Goal: Task Accomplishment & Management: Complete application form

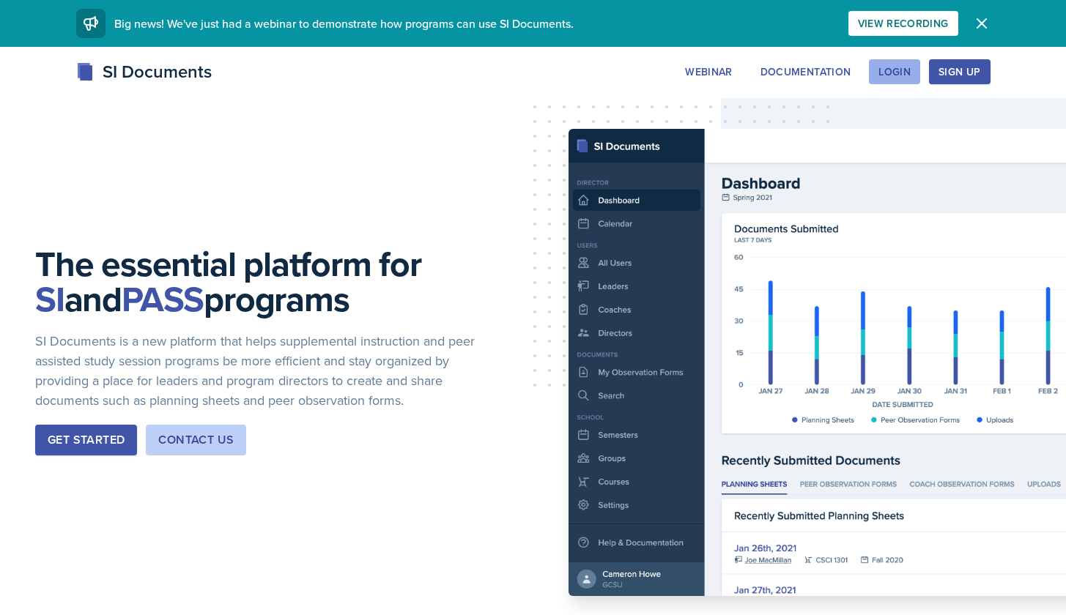
click at [891, 72] on div "Login" at bounding box center [894, 72] width 32 height 12
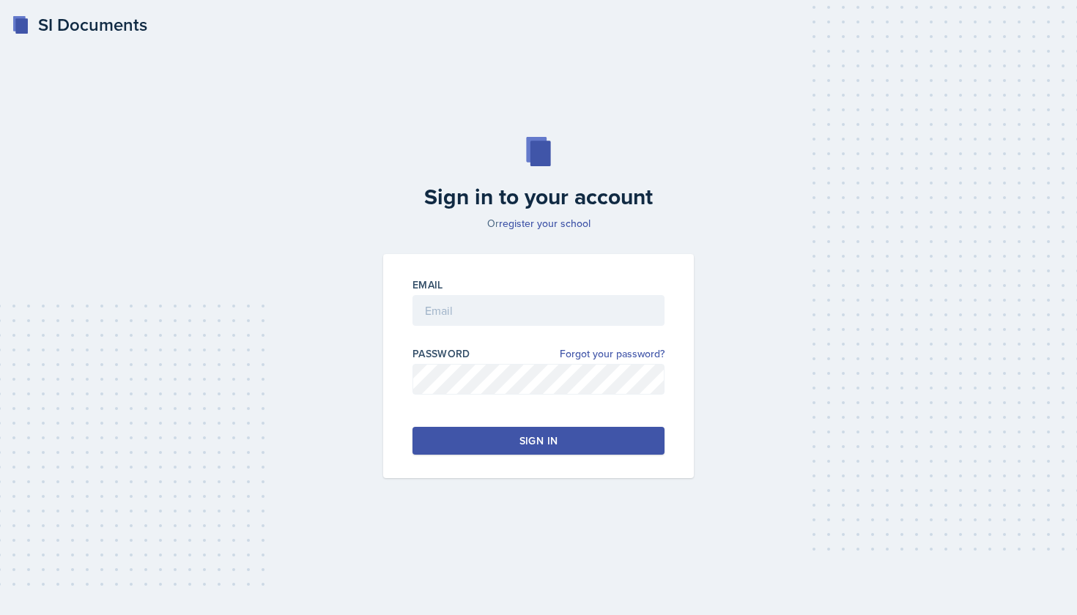
click at [552, 286] on div "Email" at bounding box center [538, 285] width 252 height 15
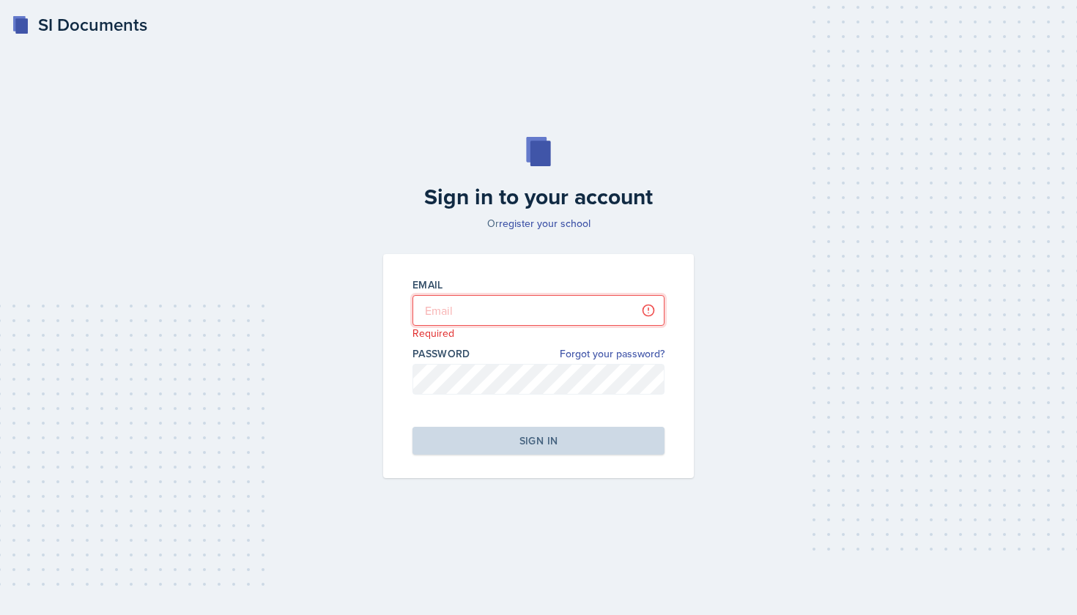
type input "mrich174@students.kennesaw.edu"
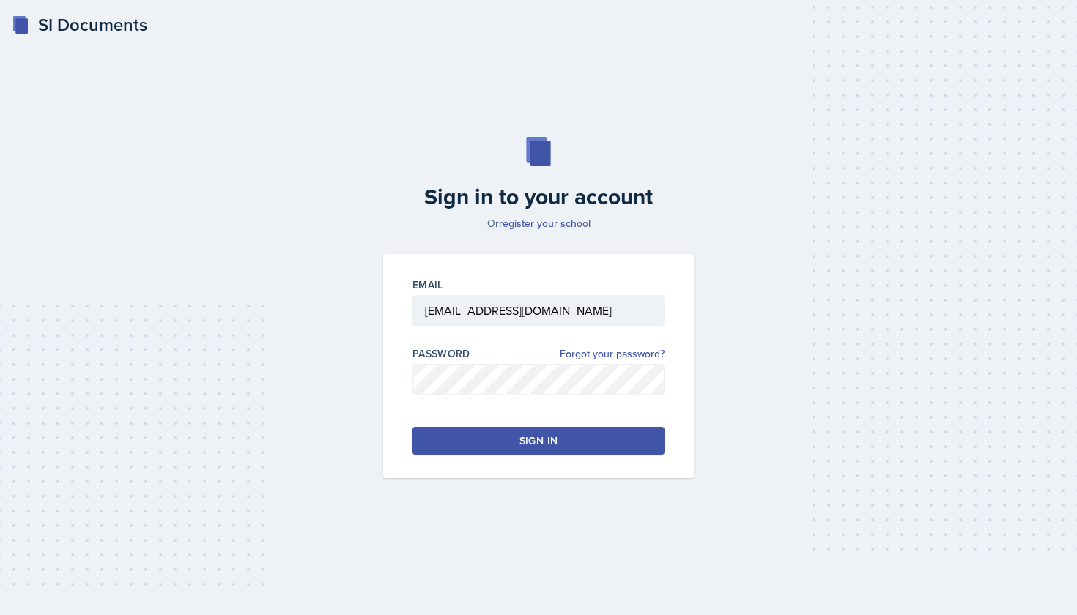
click at [546, 445] on div "Sign in" at bounding box center [538, 441] width 38 height 15
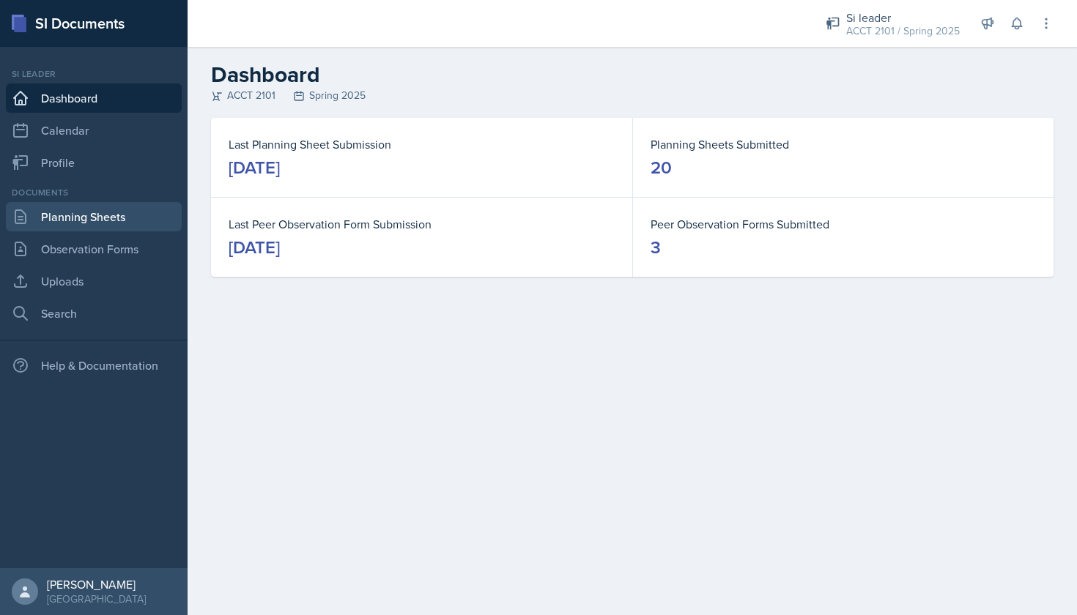
click at [96, 212] on link "Planning Sheets" at bounding box center [94, 216] width 176 height 29
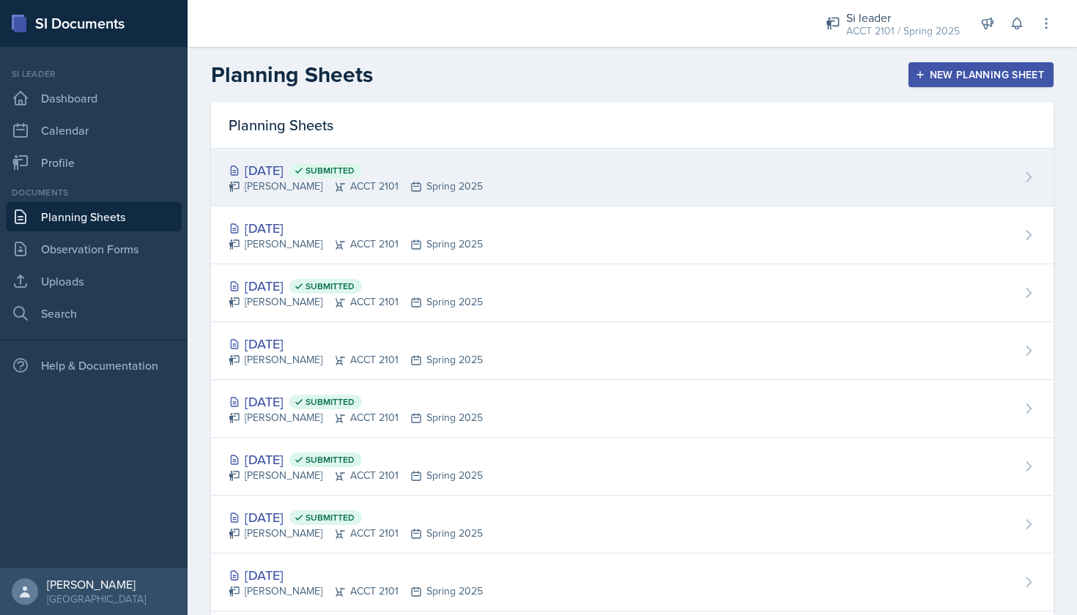
click at [470, 183] on div "Mellayne Richards ACCT 2101 Spring 2025" at bounding box center [356, 186] width 254 height 15
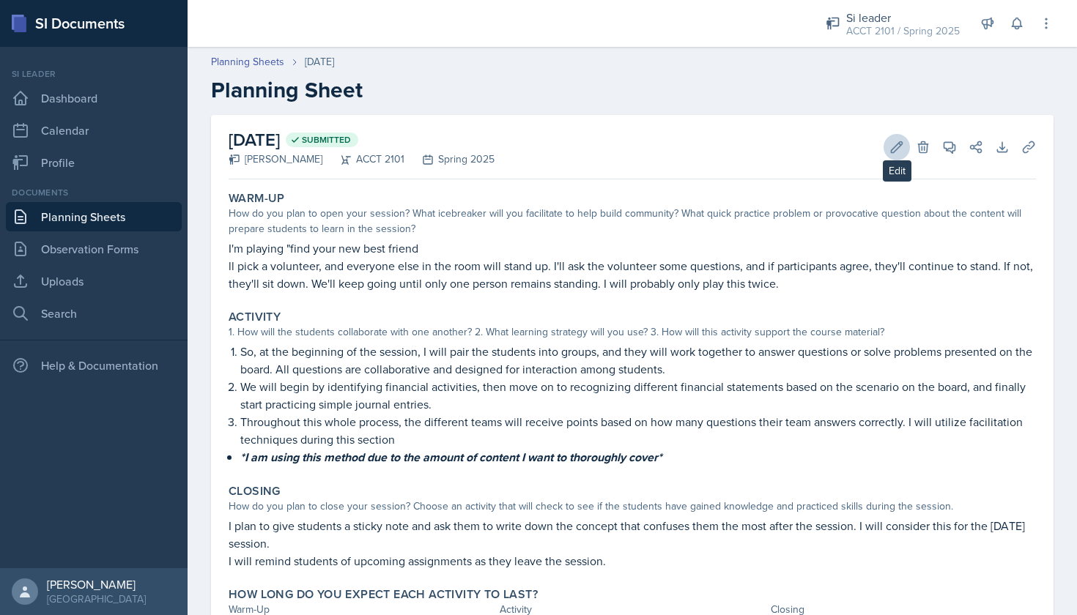
click at [896, 141] on button "Edit" at bounding box center [896, 147] width 26 height 26
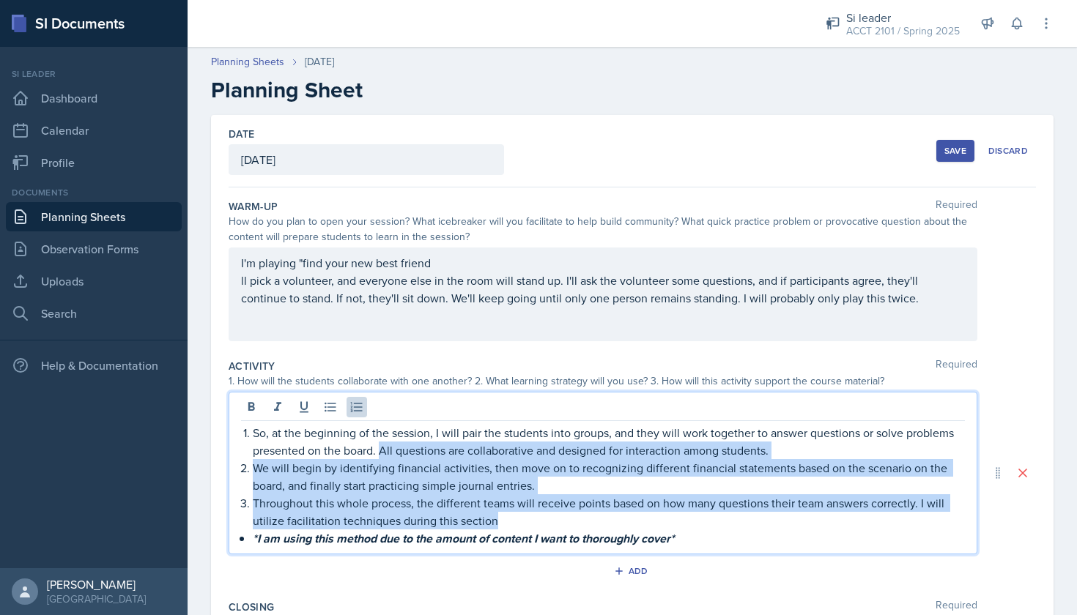
drag, startPoint x: 694, startPoint y: 512, endPoint x: 433, endPoint y: 450, distance: 268.8
click at [433, 450] on div "So, at the beginning of the session, I will pair the students into groups, and …" at bounding box center [603, 486] width 724 height 124
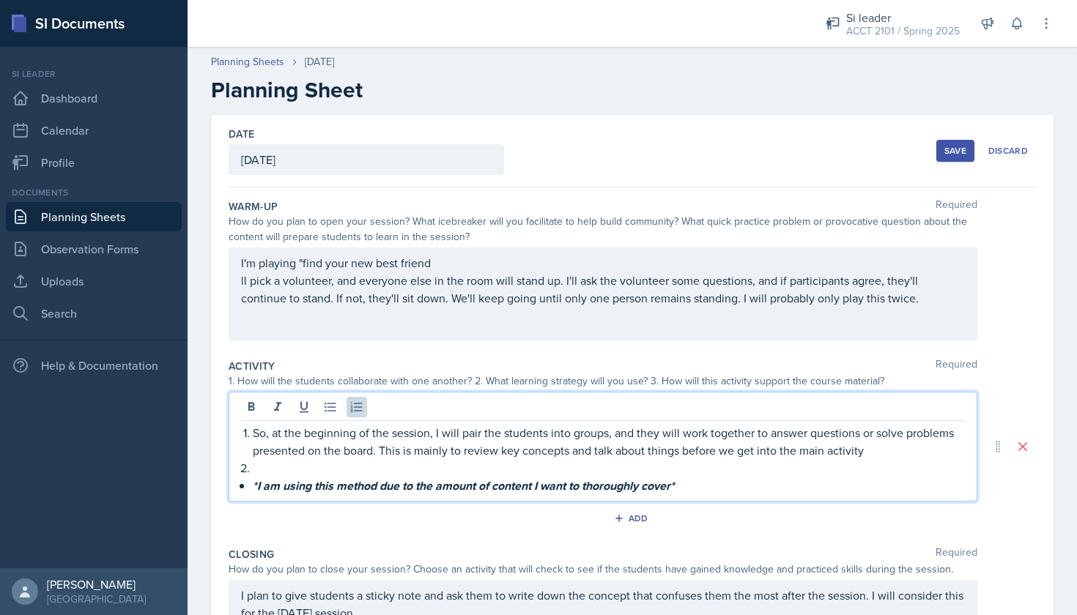
click at [624, 455] on p "So, at the beginning of the session, I will pair the students into groups, and …" at bounding box center [609, 441] width 712 height 35
click at [368, 477] on p at bounding box center [609, 468] width 712 height 18
click at [318, 459] on p "So, at the beginning of the session, I will pair the students into groups, and …" at bounding box center [609, 441] width 712 height 35
click at [422, 450] on p "So, at the beginning of the session, I will pair the students into groups, and …" at bounding box center [609, 441] width 712 height 35
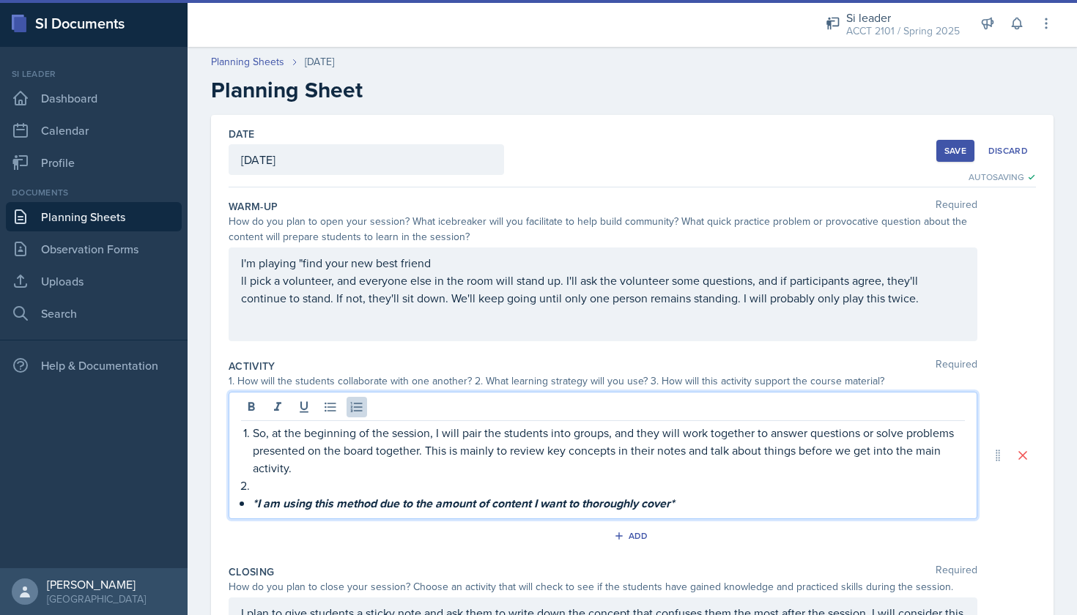
click at [325, 484] on p at bounding box center [609, 486] width 712 height 18
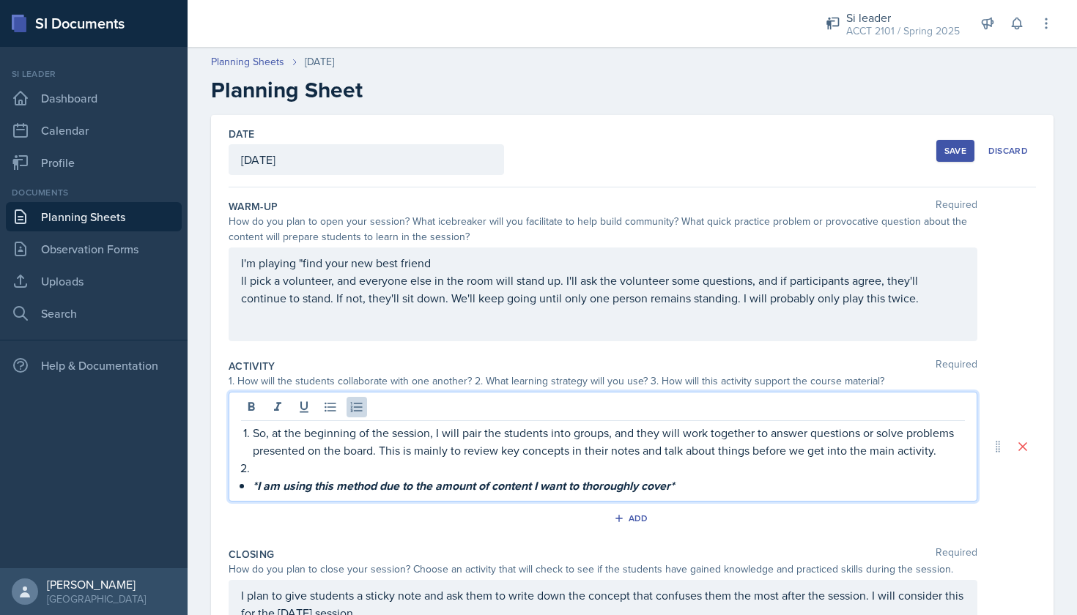
click at [301, 477] on p at bounding box center [609, 468] width 712 height 18
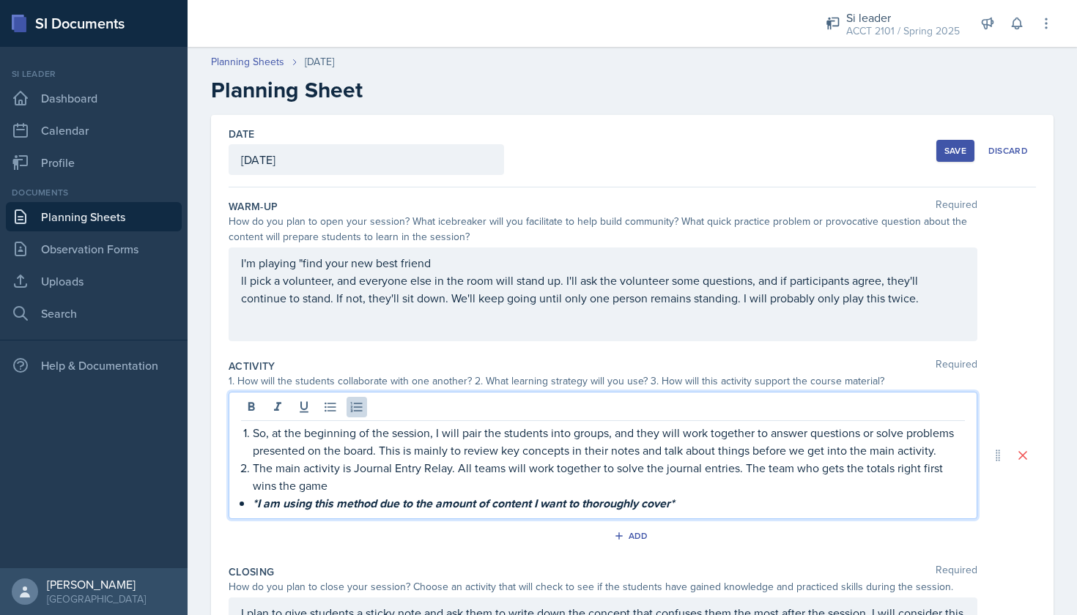
click at [594, 481] on p "The main activity is Journal Entry Relay. All teams will work together to solve…" at bounding box center [609, 476] width 712 height 35
drag, startPoint x: 327, startPoint y: 503, endPoint x: 337, endPoint y: 504, distance: 9.6
click at [333, 494] on p "The main activity is Journal Entry Relay. All teams will work together to solve…" at bounding box center [609, 476] width 712 height 35
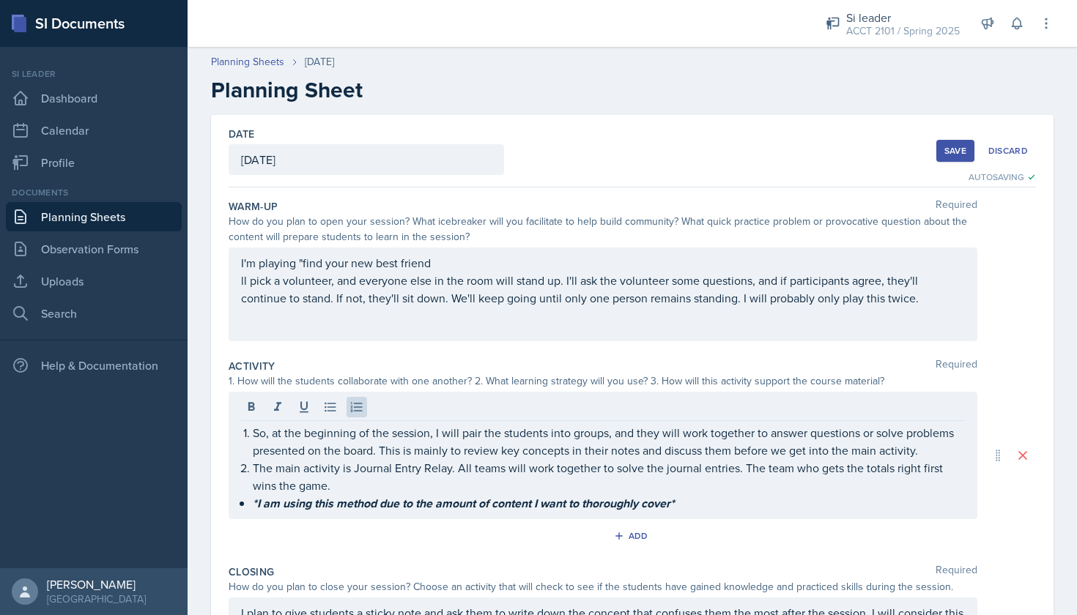
click at [946, 148] on div "Save" at bounding box center [955, 151] width 22 height 12
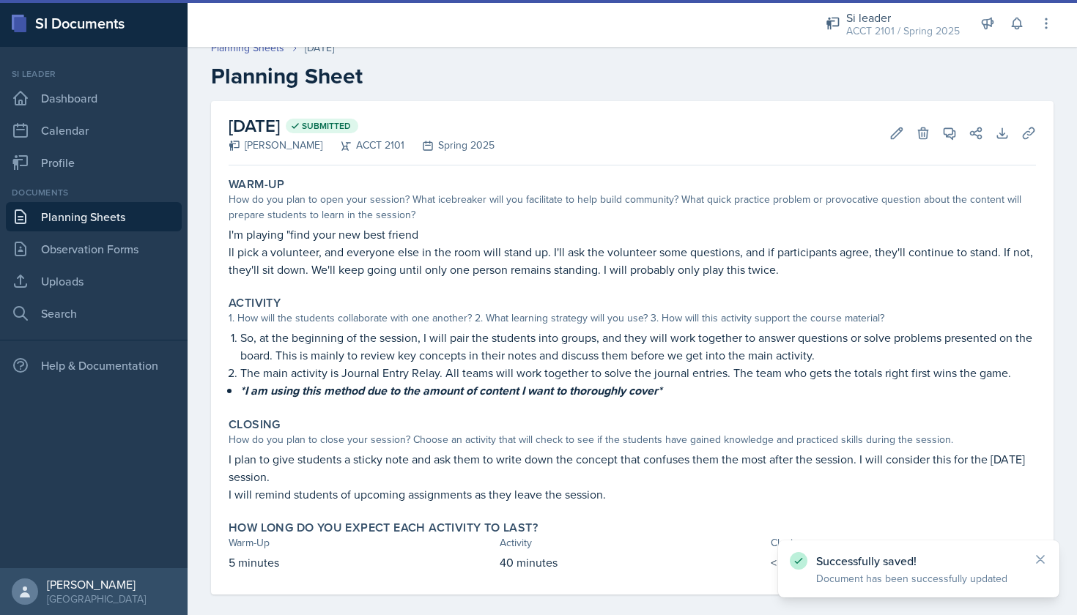
scroll to position [10, 0]
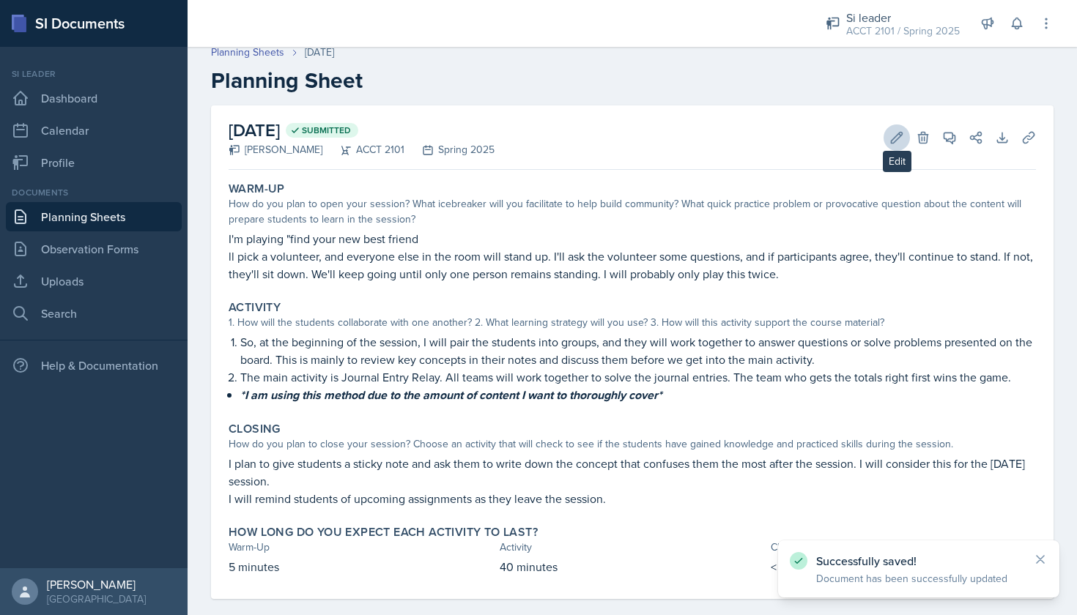
click at [889, 140] on icon at bounding box center [896, 137] width 15 height 15
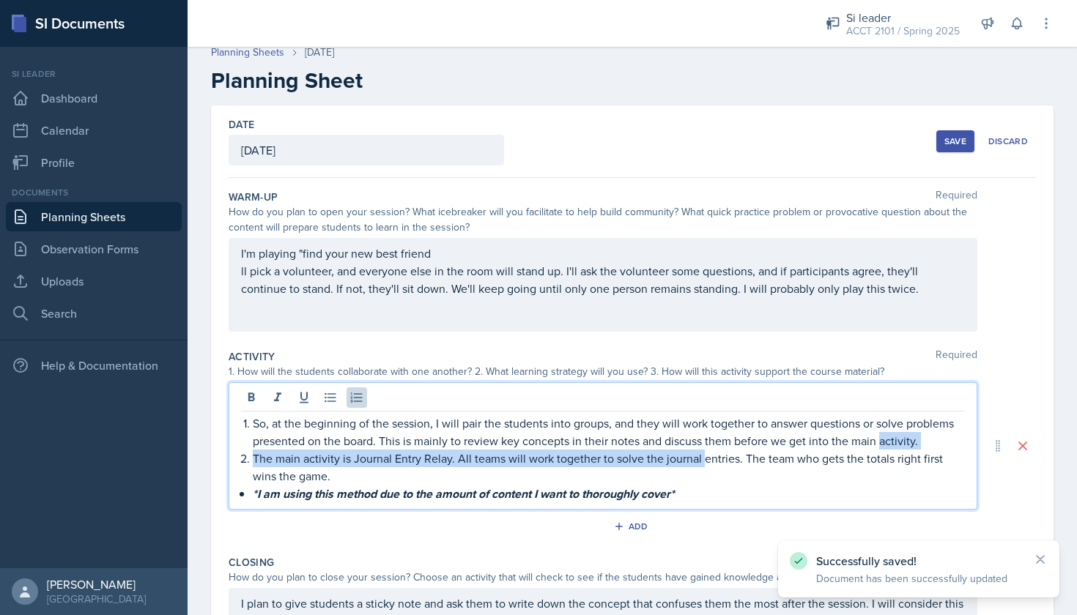
drag, startPoint x: 702, startPoint y: 481, endPoint x: 20, endPoint y: 457, distance: 683.1
click at [20, 457] on div "SI Documents Si leader Dashboard Calendar Profile Documents Planning Sheets Obs…" at bounding box center [538, 307] width 1077 height 615
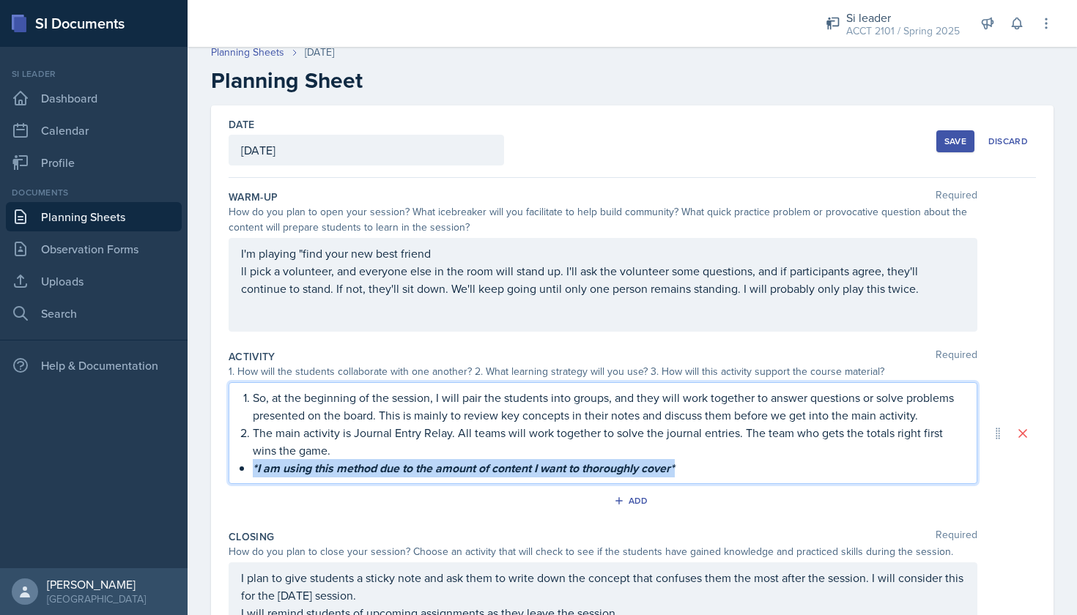
drag, startPoint x: 698, startPoint y: 491, endPoint x: 78, endPoint y: 489, distance: 620.4
click at [78, 489] on div "SI Documents Si leader Dashboard Calendar Profile Documents Planning Sheets Obs…" at bounding box center [538, 307] width 1077 height 615
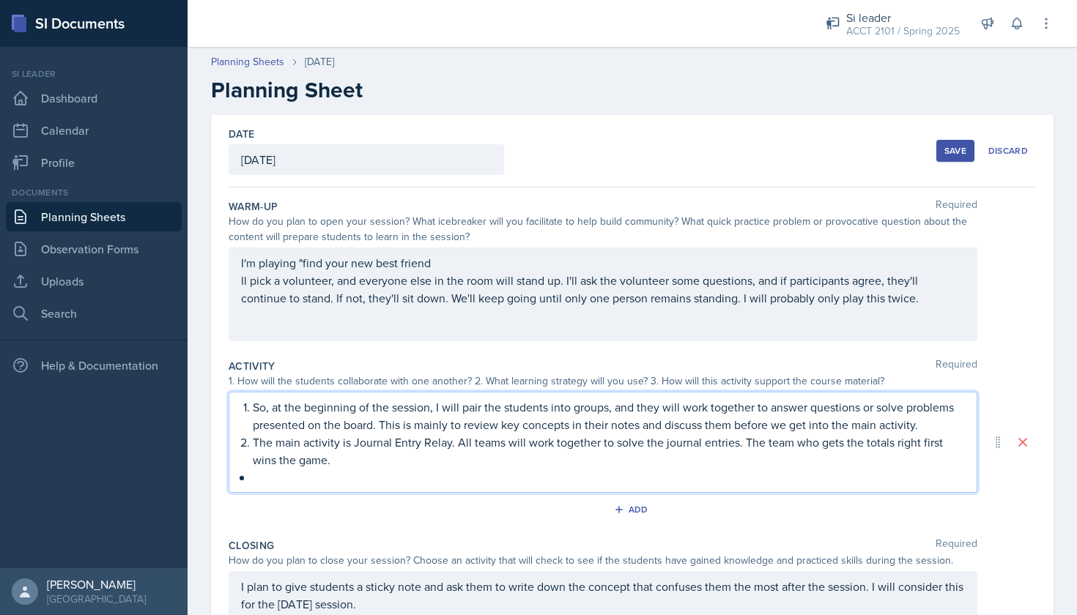
scroll to position [0, 0]
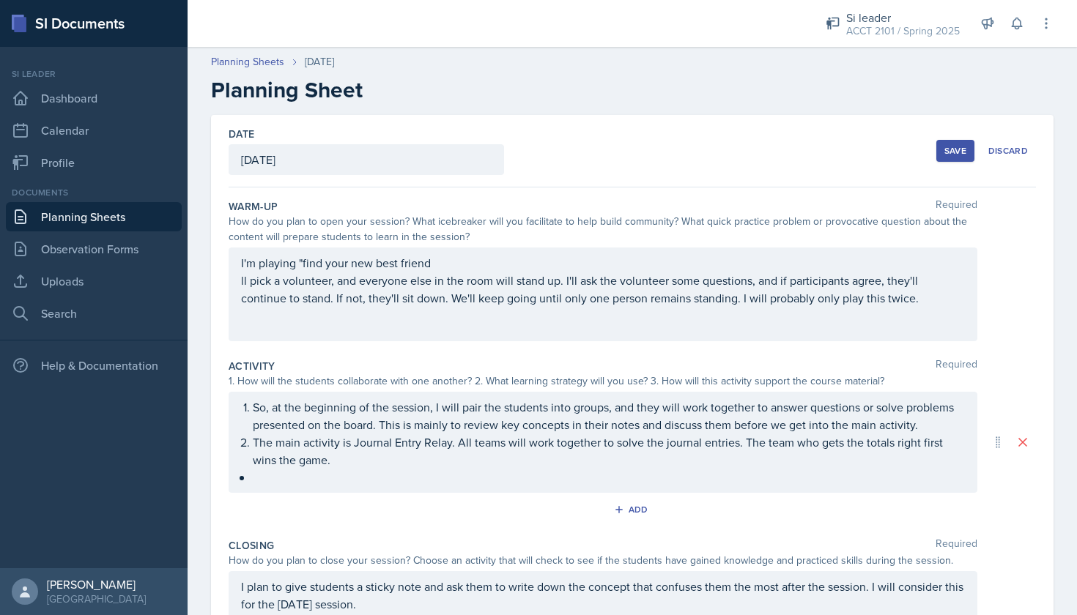
click at [936, 145] on button "Save" at bounding box center [955, 151] width 38 height 22
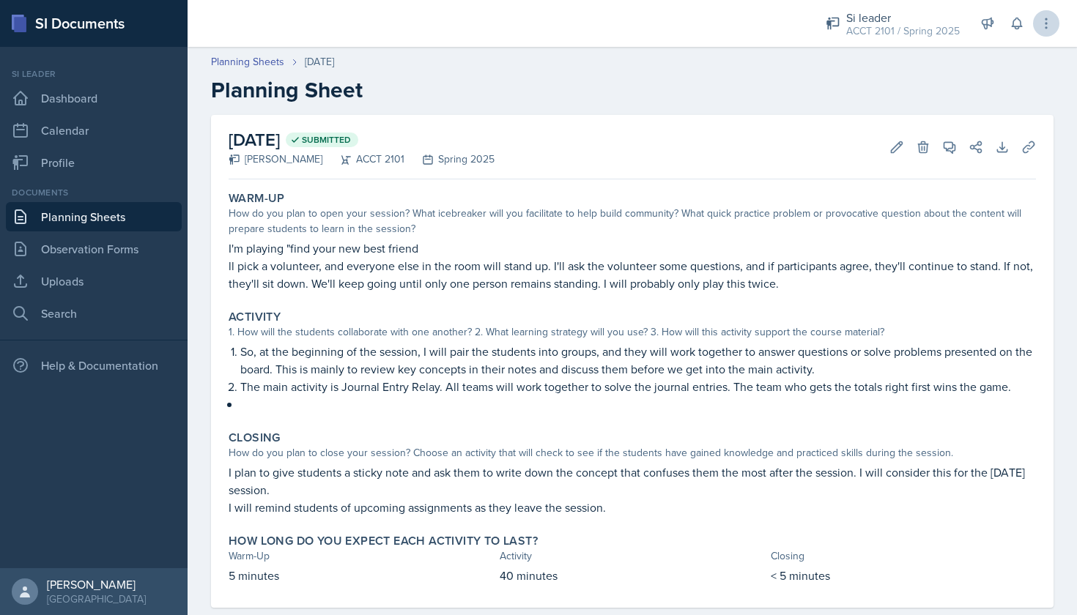
click at [1037, 25] on button at bounding box center [1046, 23] width 26 height 26
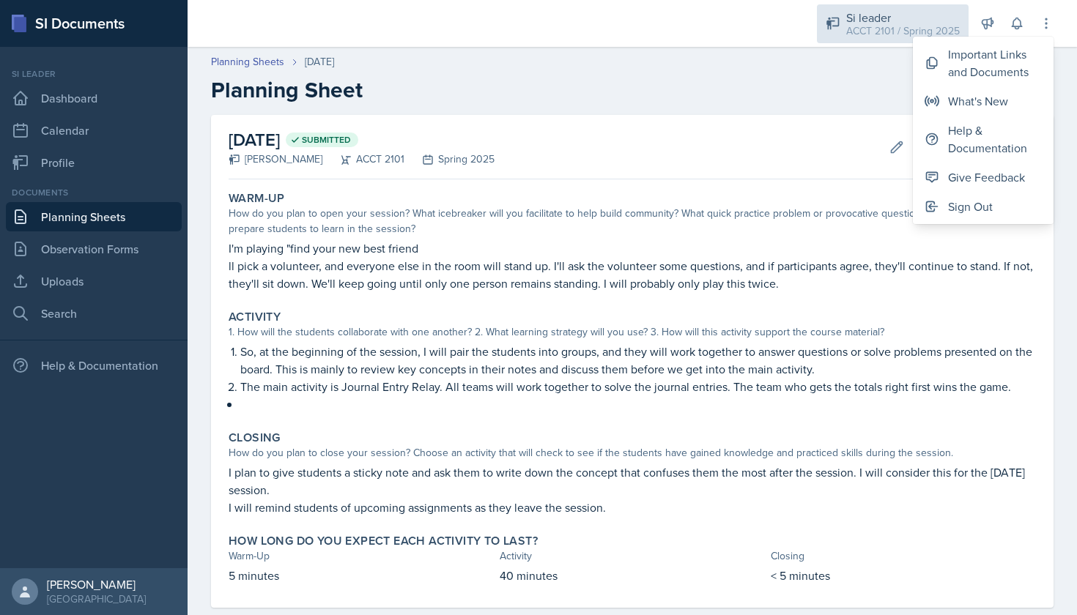
click at [845, 18] on div "Si leader ACCT 2101 / Spring 2025" at bounding box center [893, 23] width 152 height 39
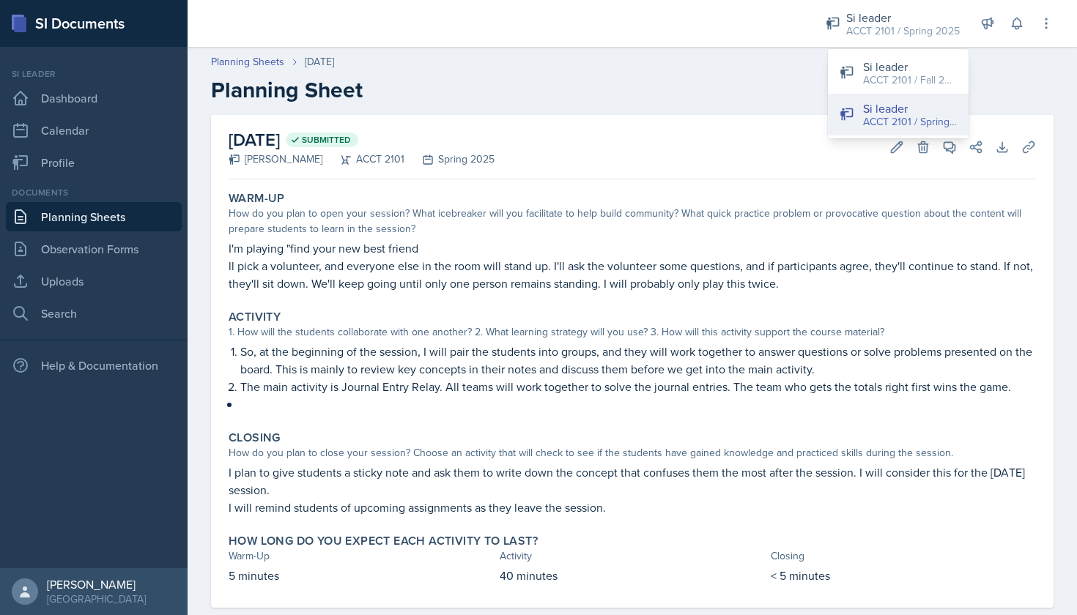
click at [898, 125] on div "ACCT 2101 / Spring 2025" at bounding box center [910, 121] width 94 height 15
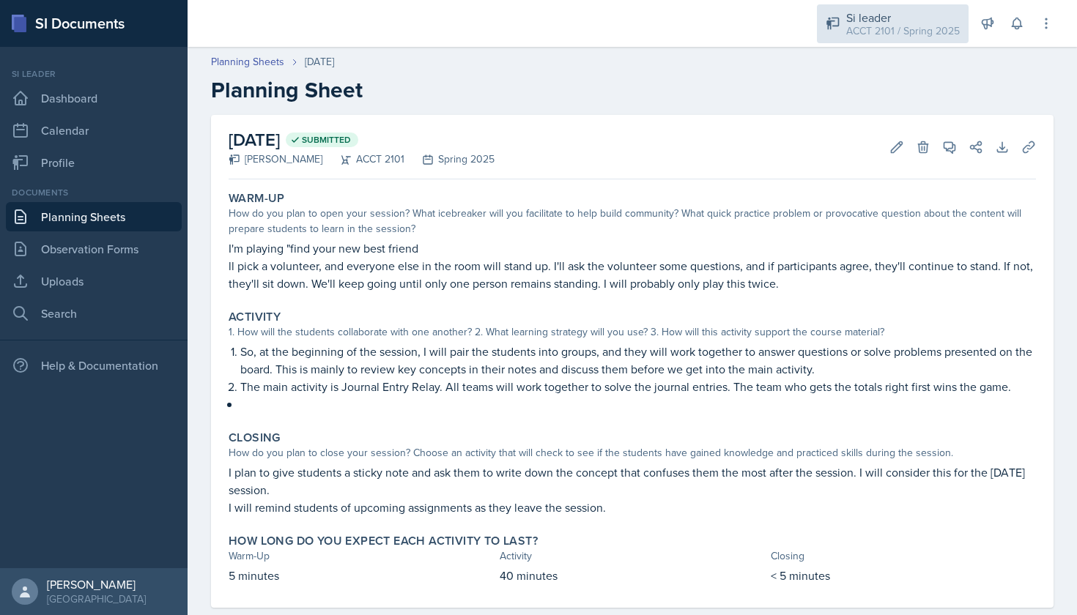
click at [902, 23] on div "ACCT 2101 / Spring 2025" at bounding box center [903, 30] width 114 height 15
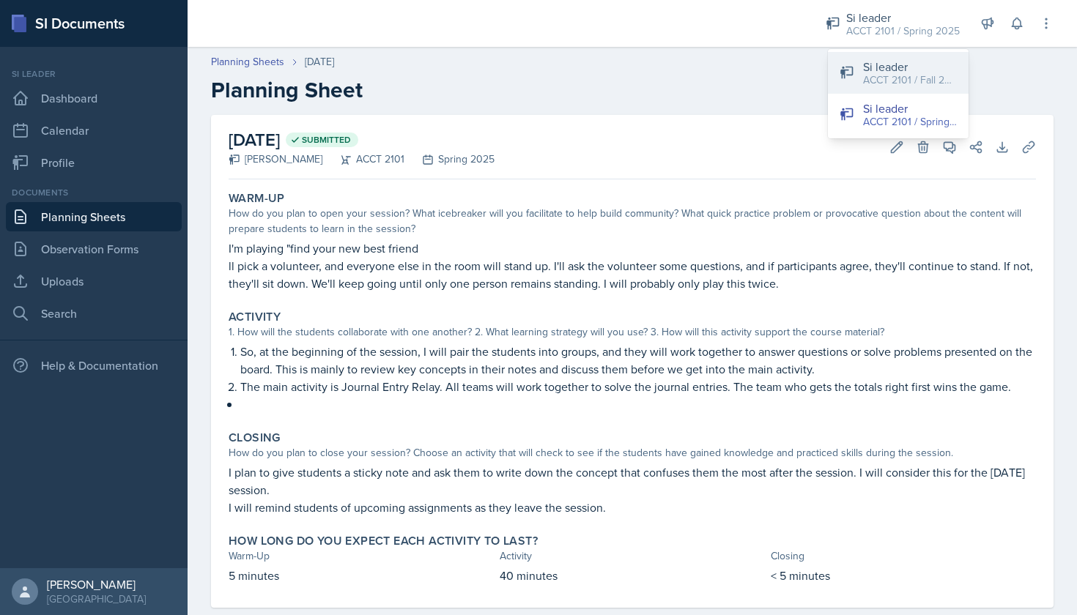
click at [905, 81] on div "ACCT 2101 / Fall 2025" at bounding box center [910, 80] width 94 height 15
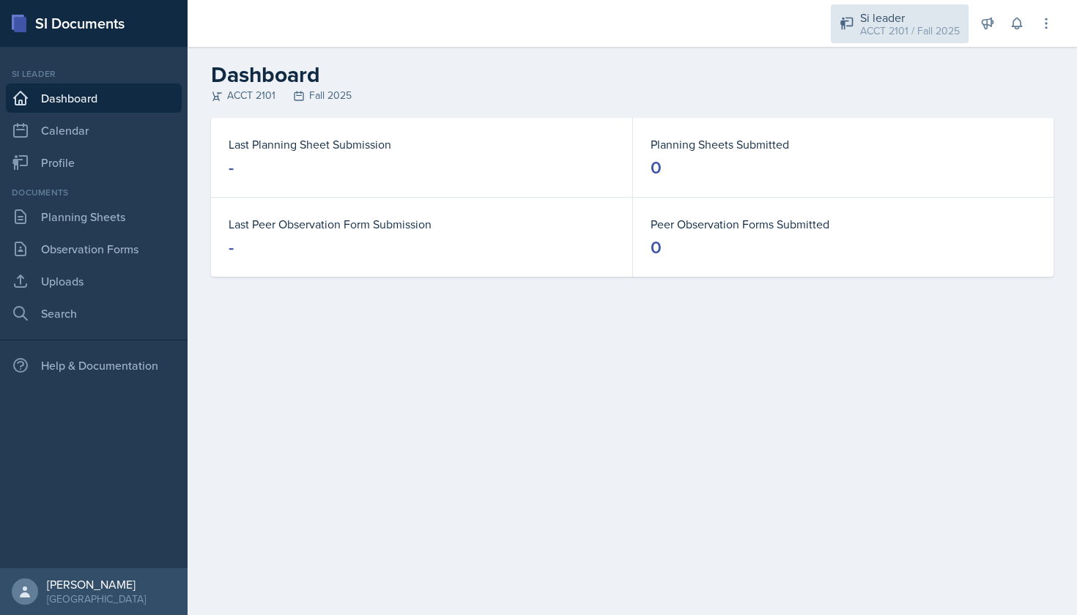
click at [898, 29] on div "ACCT 2101 / Fall 2025" at bounding box center [910, 30] width 100 height 15
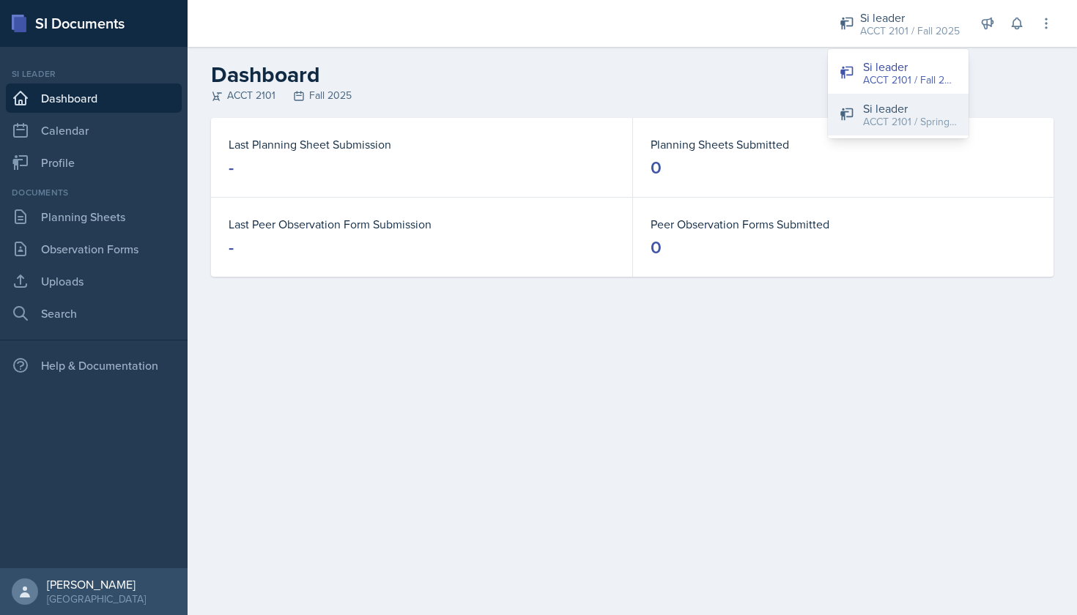
click at [900, 112] on div "Si leader" at bounding box center [910, 109] width 94 height 18
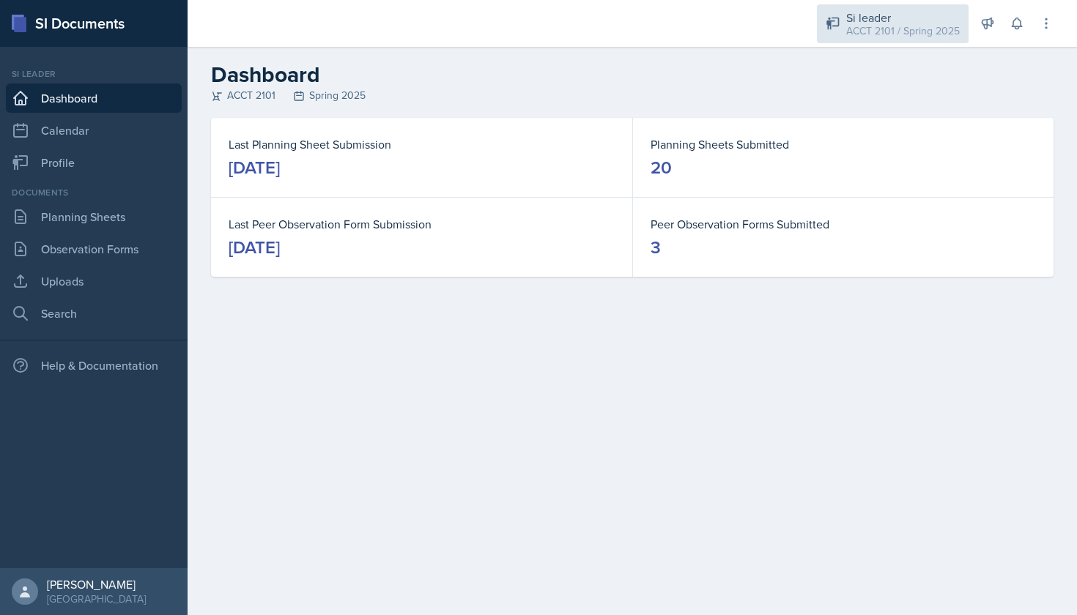
click at [901, 30] on div "ACCT 2101 / Spring 2025" at bounding box center [903, 30] width 114 height 15
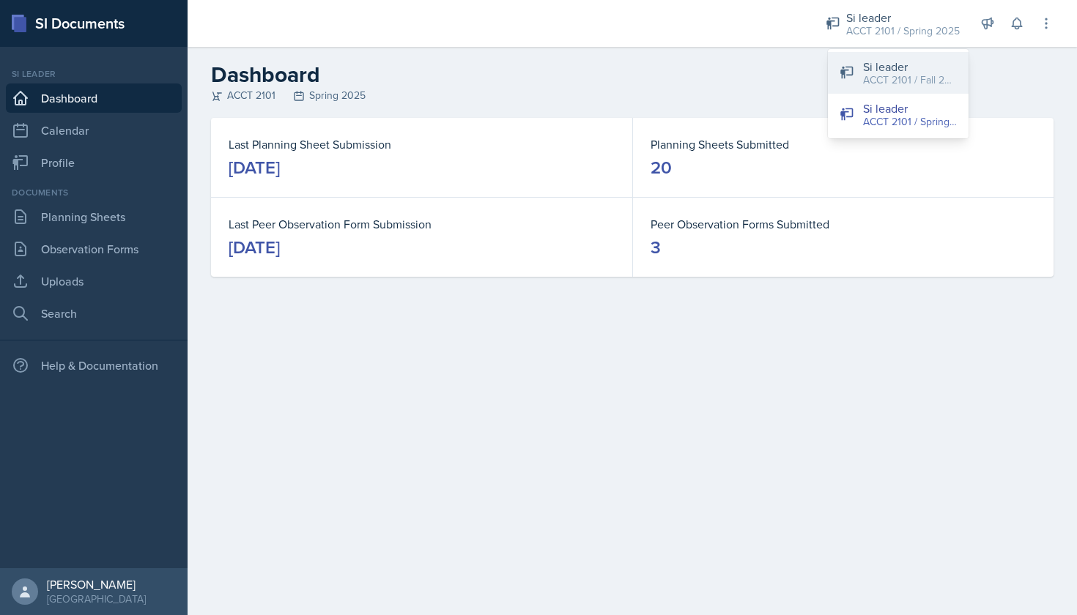
click at [882, 81] on div "ACCT 2101 / Fall 2025" at bounding box center [910, 80] width 94 height 15
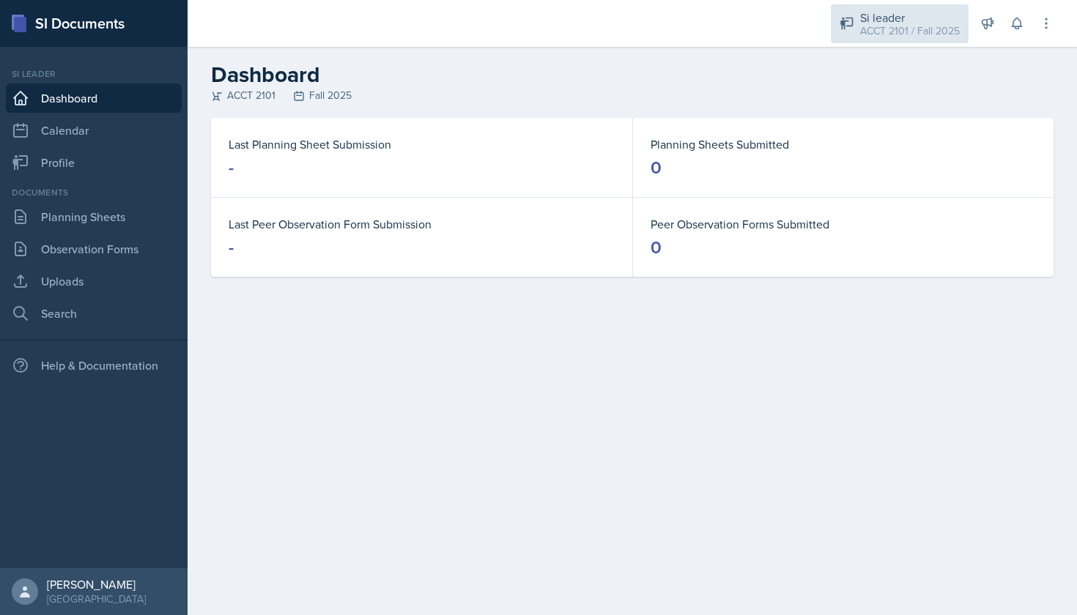
click at [891, 25] on div "ACCT 2101 / Fall 2025" at bounding box center [910, 30] width 100 height 15
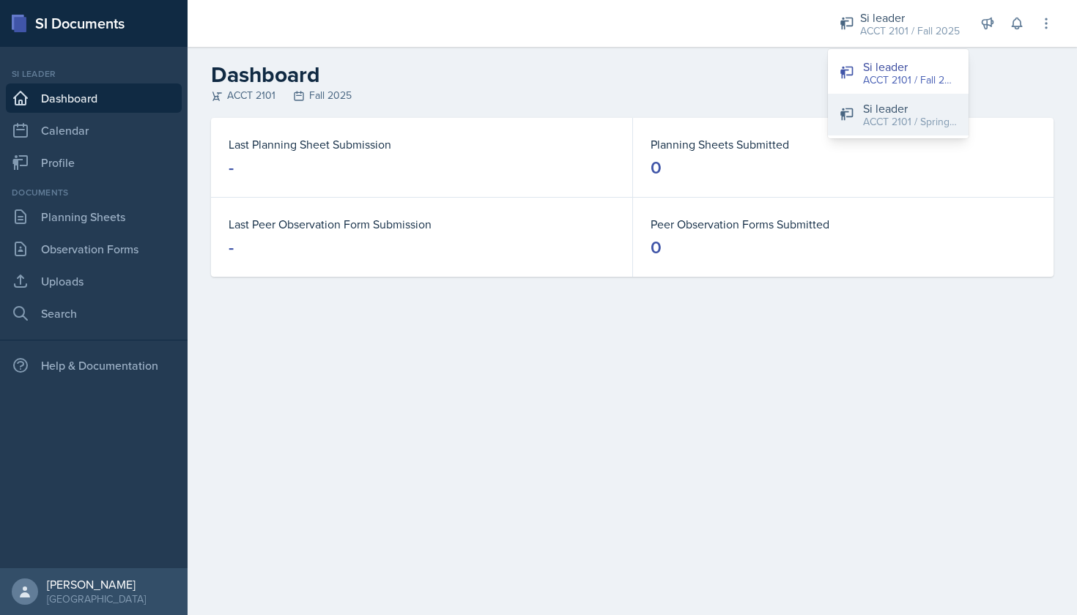
click at [901, 117] on div "ACCT 2101 / Spring 2025" at bounding box center [910, 121] width 94 height 15
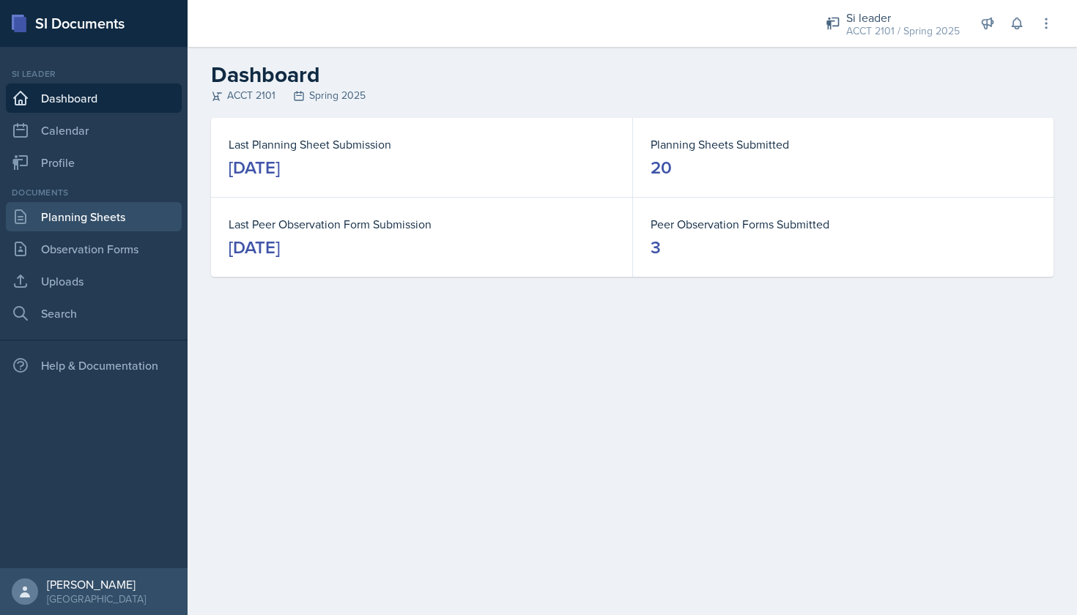
click at [88, 209] on link "Planning Sheets" at bounding box center [94, 216] width 176 height 29
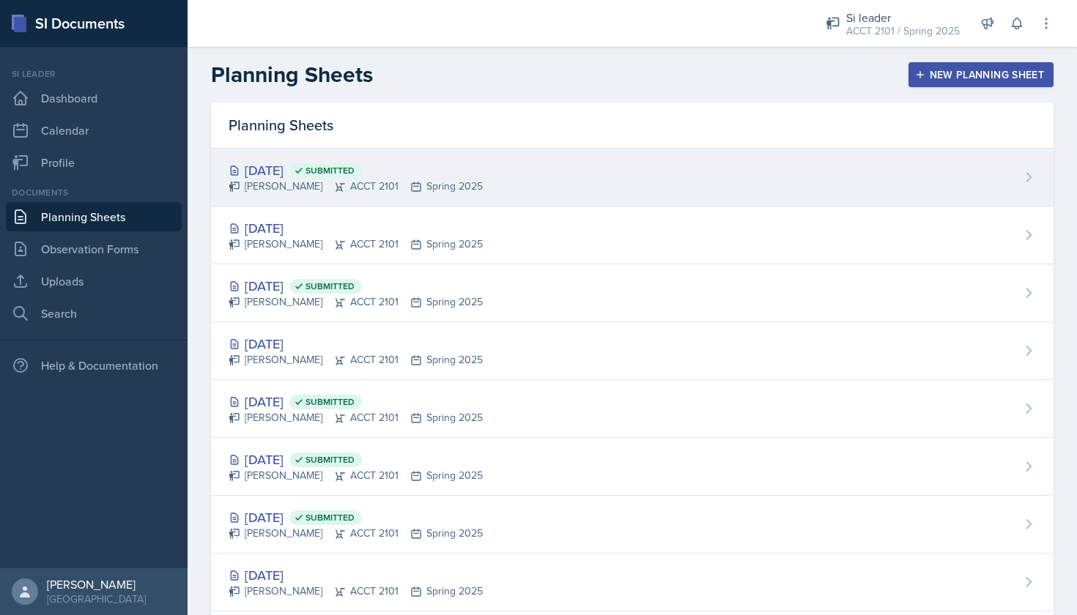
click at [535, 177] on div "[DATE] Submitted [PERSON_NAME] ACCT 2101 Spring 2025" at bounding box center [632, 178] width 842 height 58
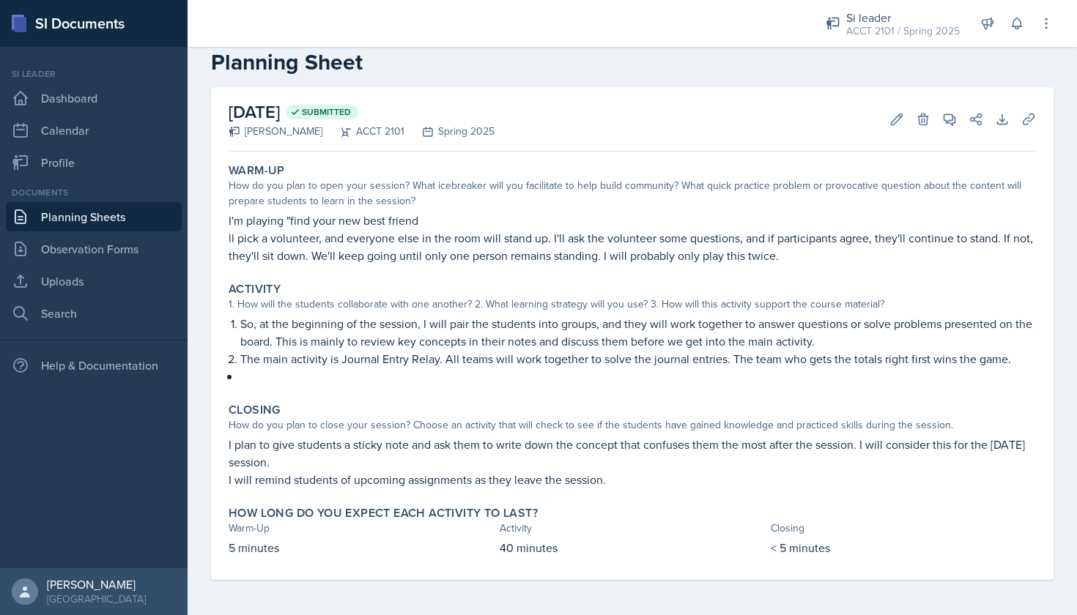
scroll to position [42, 0]
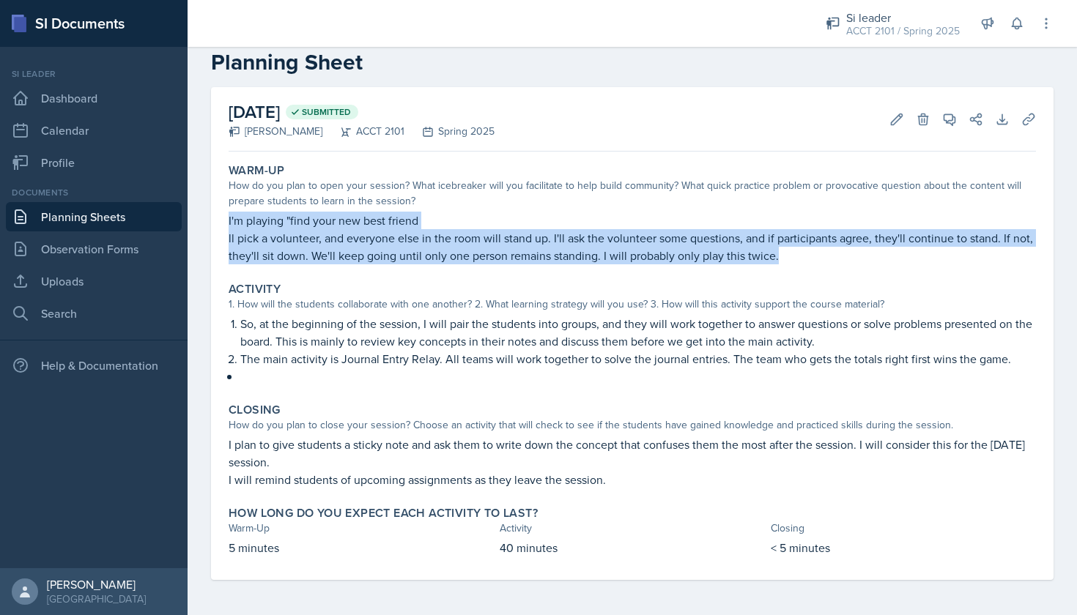
drag, startPoint x: 833, startPoint y: 255, endPoint x: 226, endPoint y: 202, distance: 609.5
click at [226, 202] on div "Warm-Up How do you plan to open your session? What icebreaker will you facilita…" at bounding box center [632, 213] width 819 height 113
copy div "I'm playing "find your new best friend ll pick a volunteer, and everyone else i…"
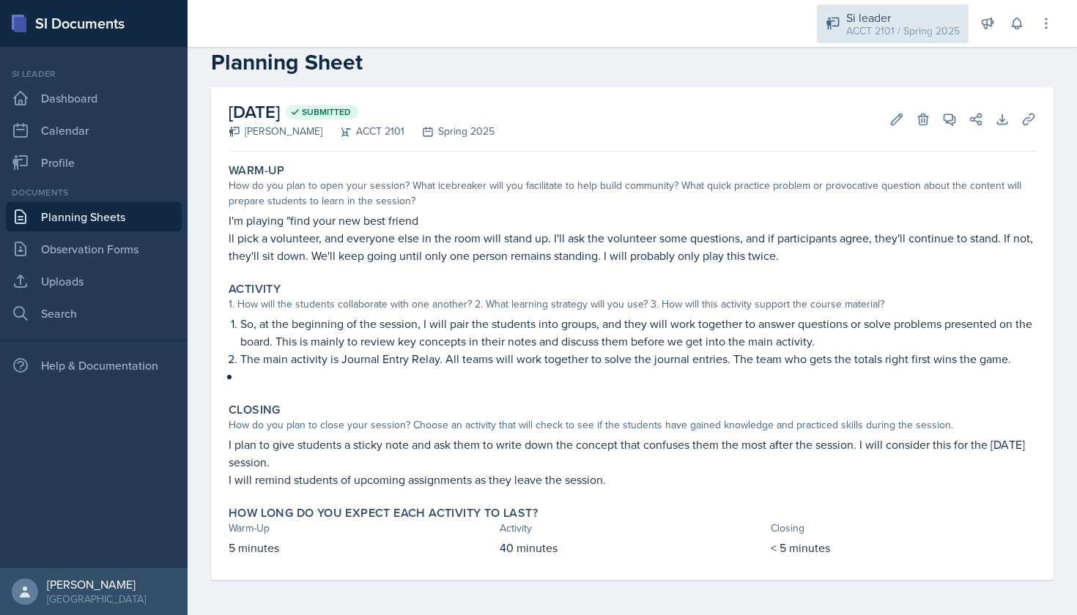
click at [928, 24] on div "ACCT 2101 / Spring 2025" at bounding box center [903, 30] width 114 height 15
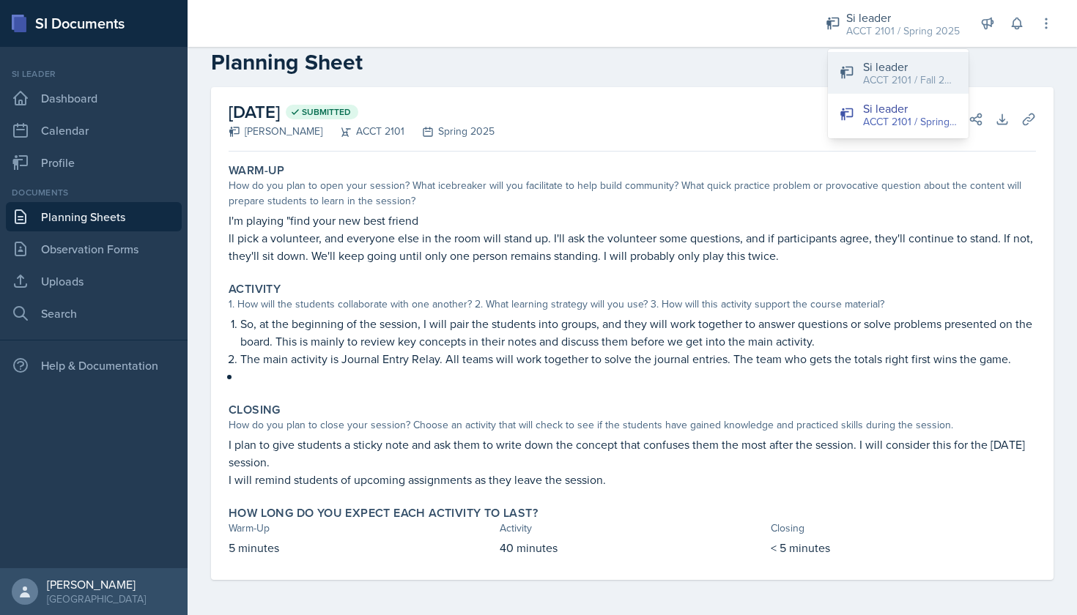
click at [943, 86] on div "ACCT 2101 / Fall 2025" at bounding box center [910, 80] width 94 height 15
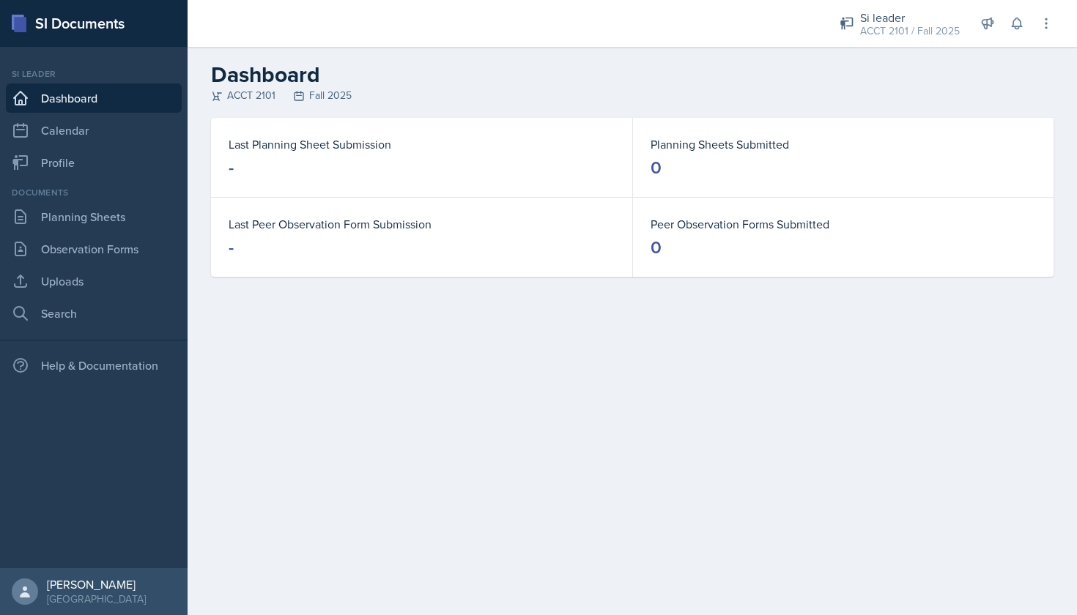
click at [346, 152] on dt "Last Planning Sheet Submission" at bounding box center [422, 145] width 386 height 18
click at [130, 209] on link "Planning Sheets" at bounding box center [94, 216] width 176 height 29
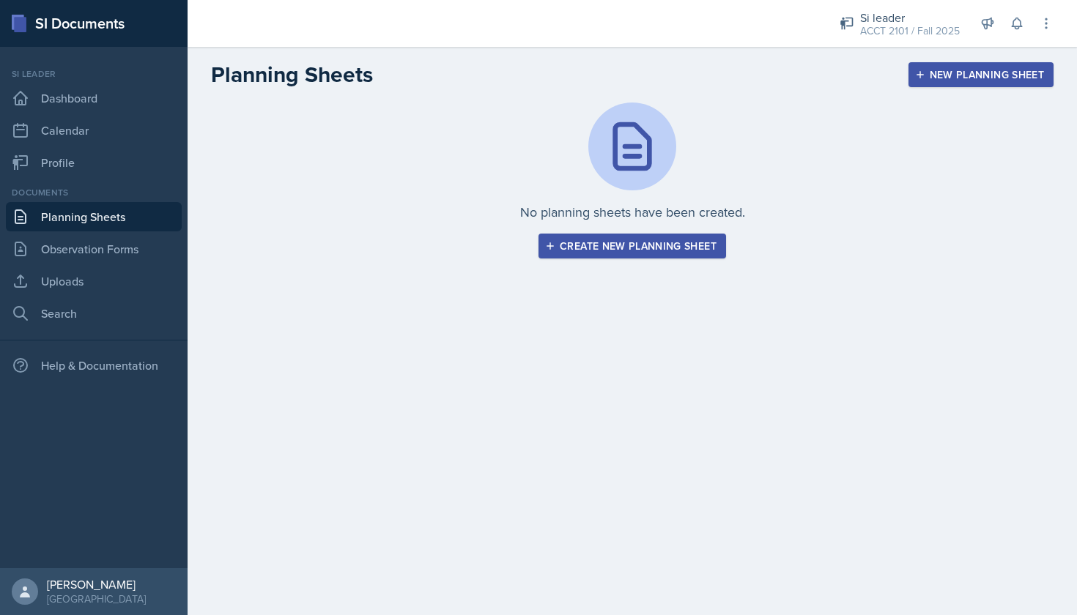
click at [667, 245] on div "Create new planning sheet" at bounding box center [632, 246] width 168 height 12
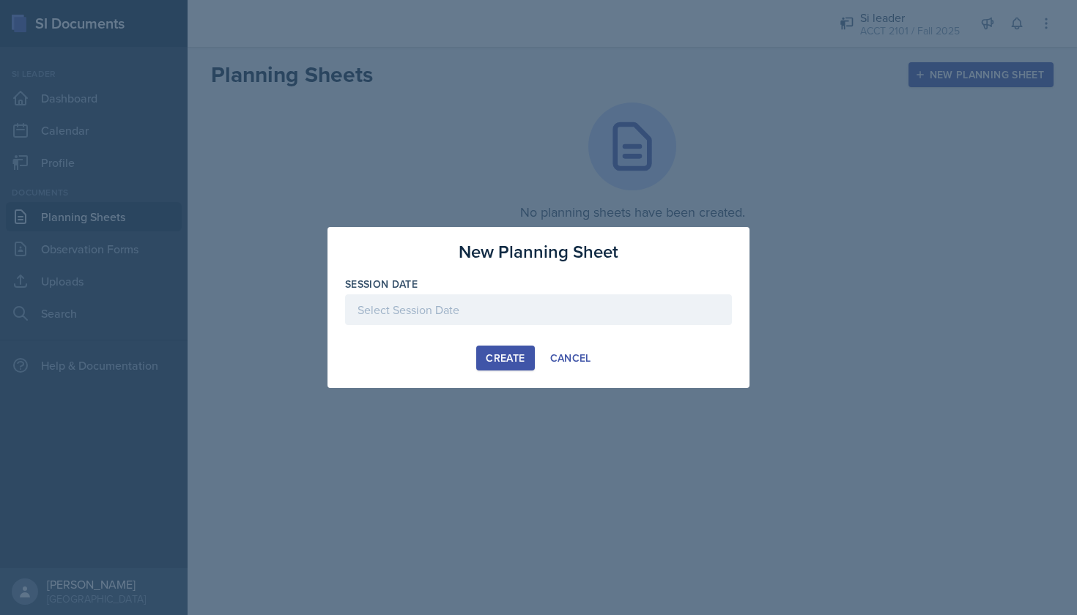
click at [472, 314] on div at bounding box center [538, 309] width 387 height 31
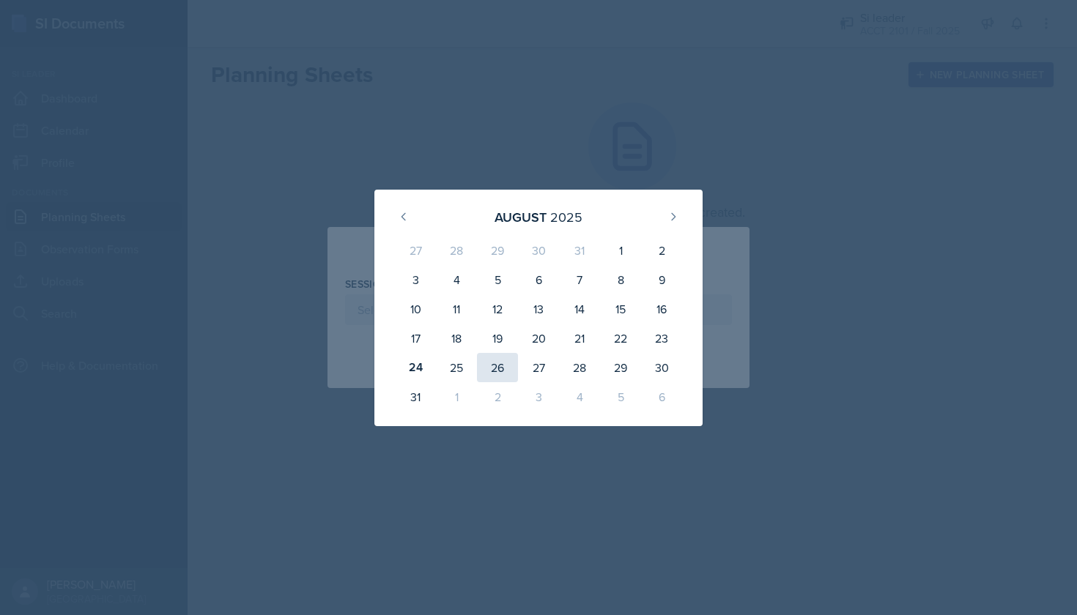
click at [490, 374] on div "26" at bounding box center [497, 367] width 41 height 29
type input "[DATE]"
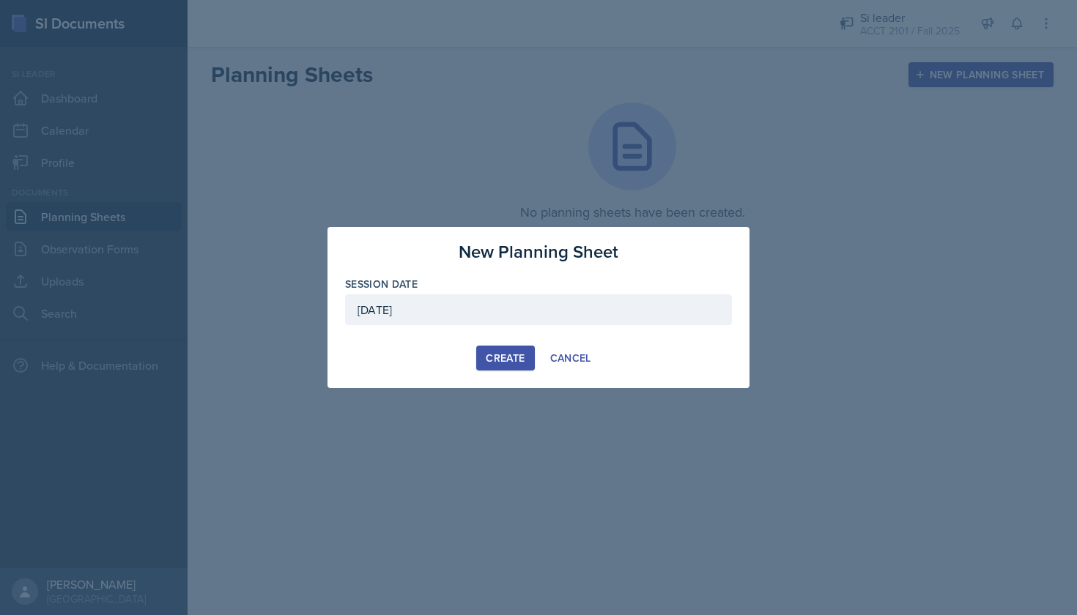
click at [508, 359] on div "Create" at bounding box center [505, 358] width 39 height 12
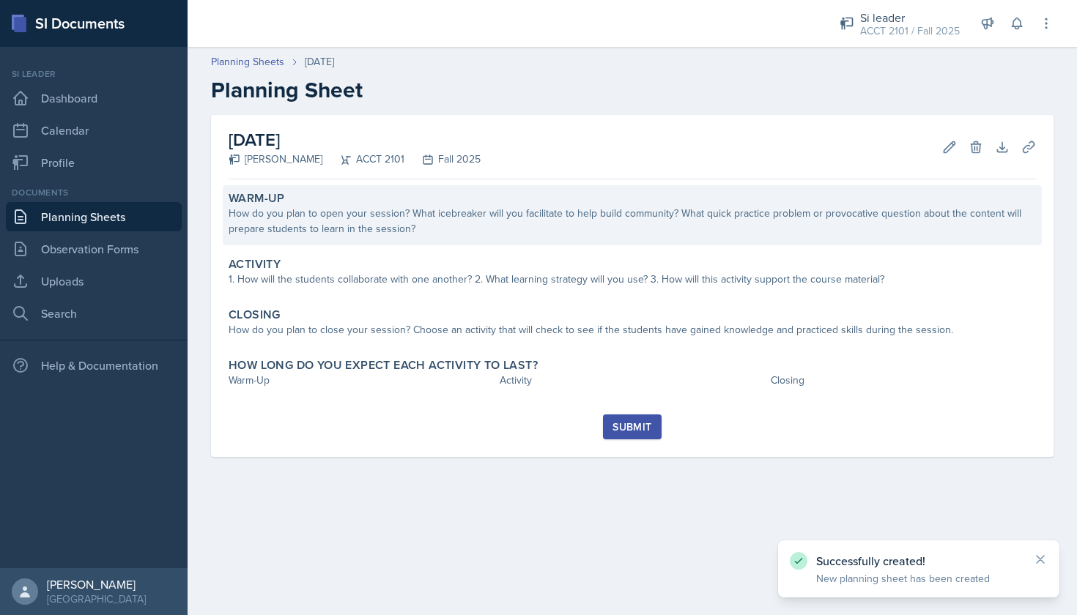
click at [409, 225] on div "How do you plan to open your session? What icebreaker will you facilitate to he…" at bounding box center [632, 221] width 807 height 31
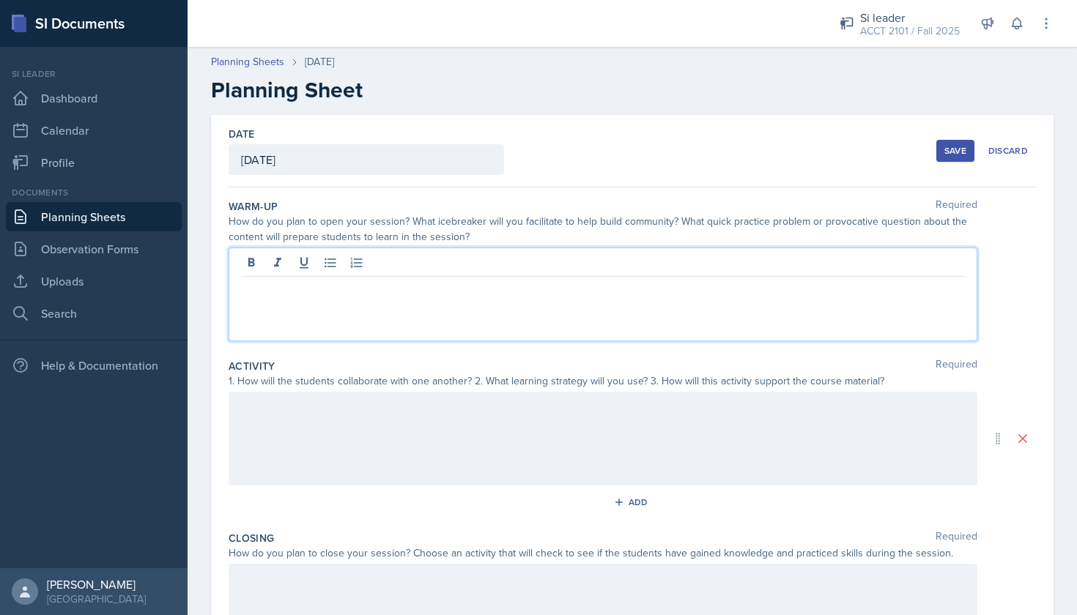
click at [395, 256] on div at bounding box center [603, 295] width 749 height 94
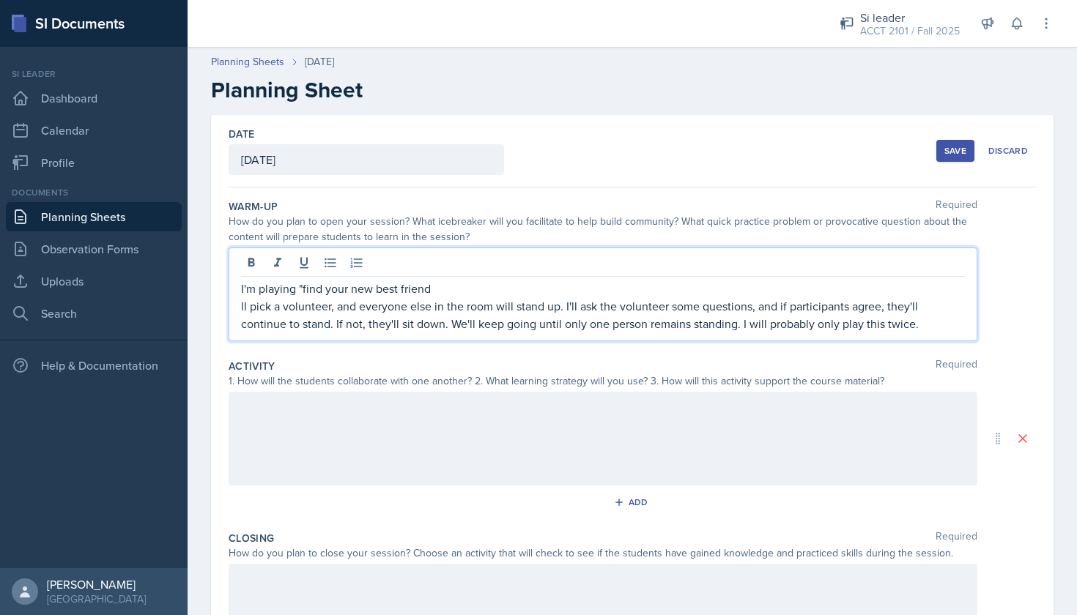
click at [584, 409] on div at bounding box center [603, 439] width 749 height 94
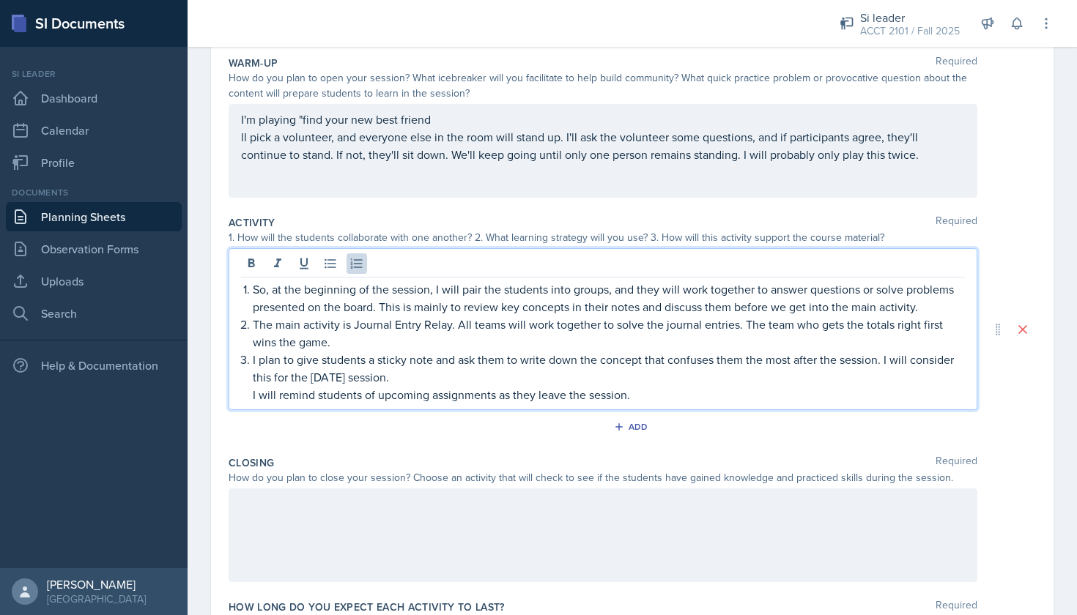
scroll to position [144, 0]
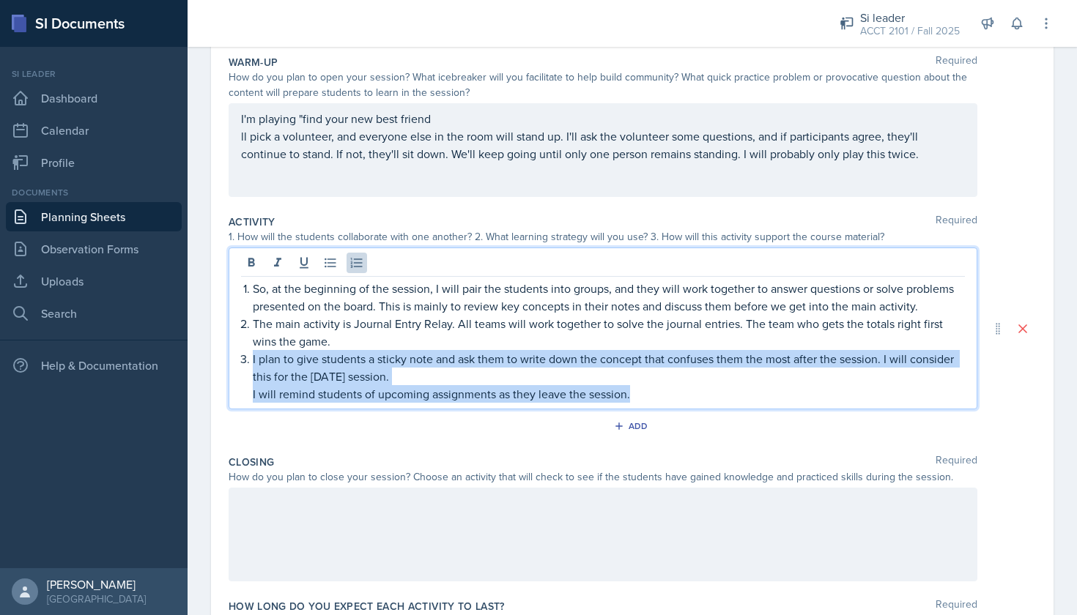
drag, startPoint x: 638, startPoint y: 412, endPoint x: 244, endPoint y: 377, distance: 395.6
click at [253, 377] on li "I plan to give students a sticky note and ask them to write down the concept th…" at bounding box center [609, 376] width 712 height 53
copy li "I plan to give students a sticky note and ask them to write down the concept th…"
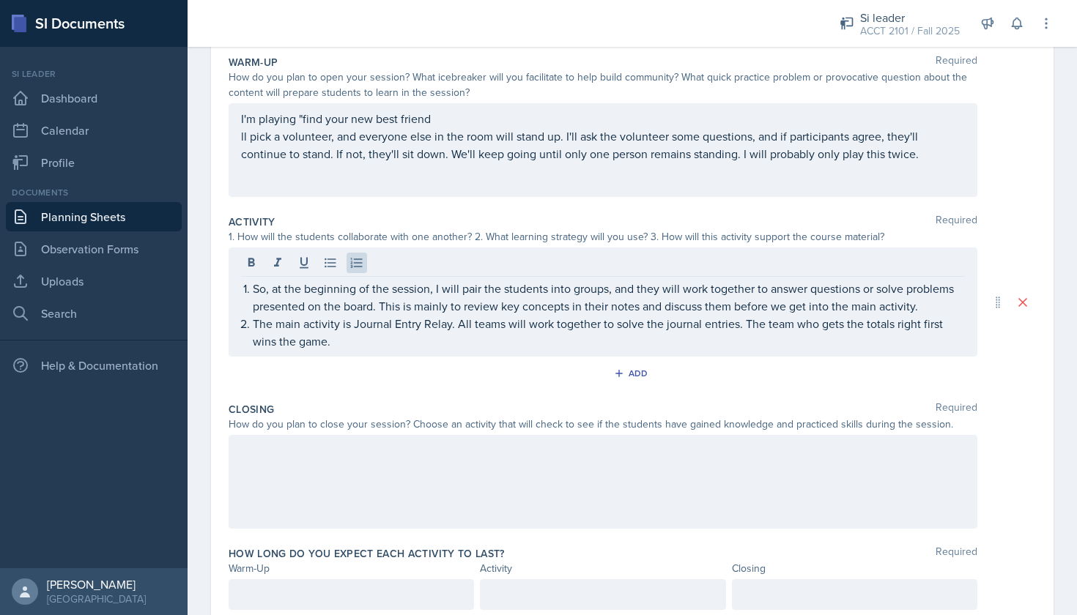
click at [330, 502] on div at bounding box center [603, 482] width 749 height 94
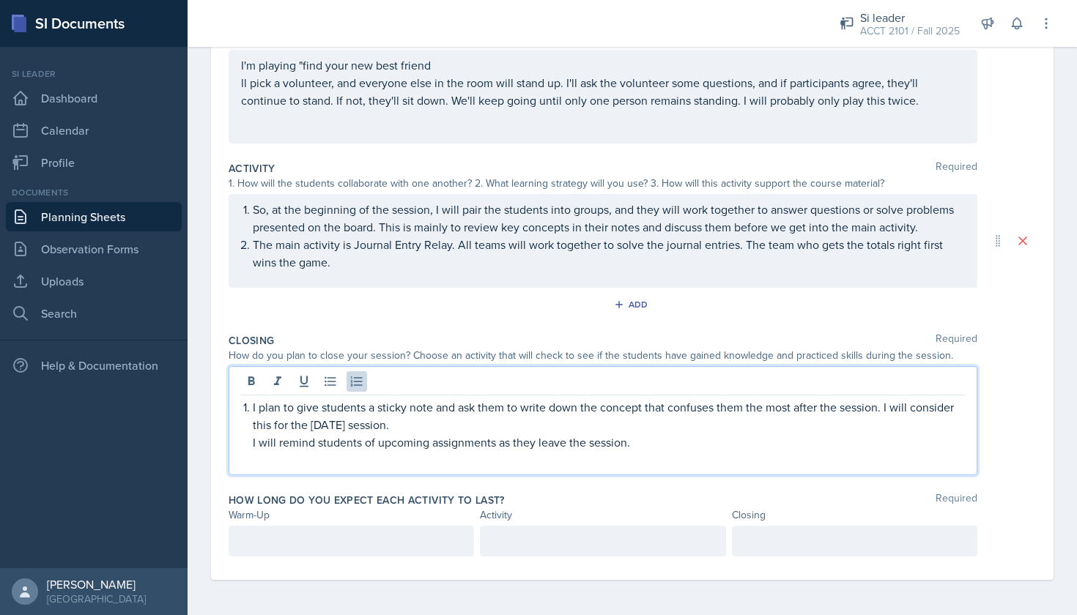
scroll to position [205, 0]
click at [294, 539] on div at bounding box center [351, 541] width 245 height 31
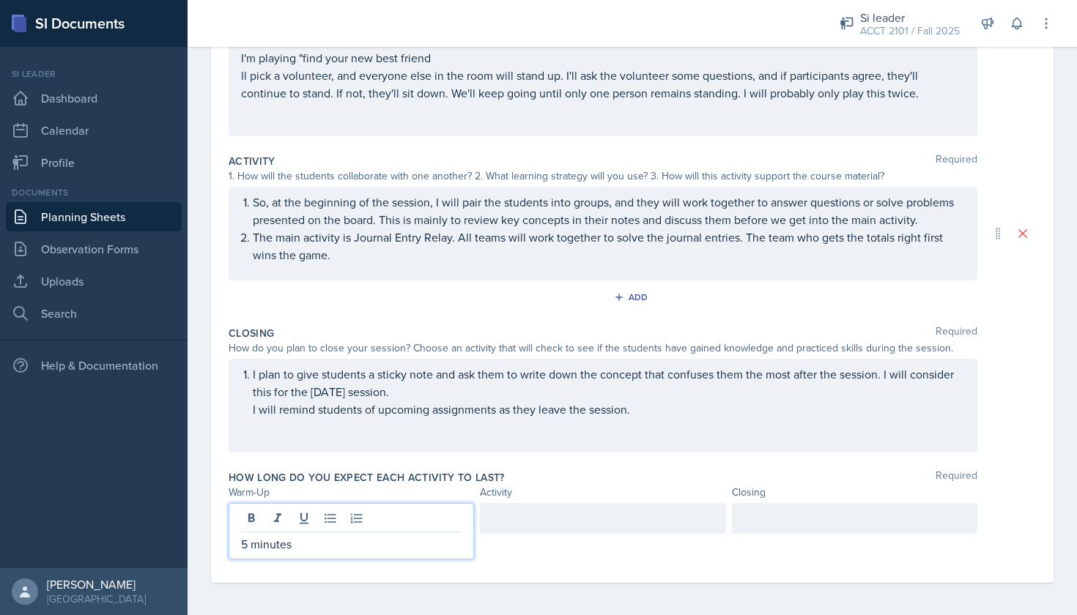
click at [580, 519] on div at bounding box center [602, 518] width 245 height 31
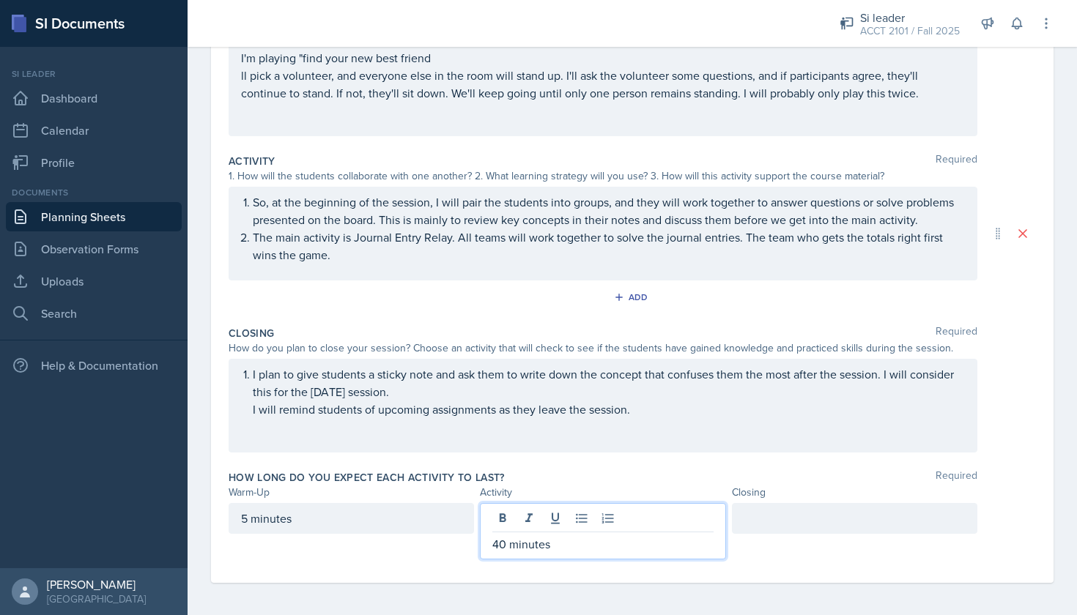
click at [885, 534] on div at bounding box center [854, 518] width 245 height 31
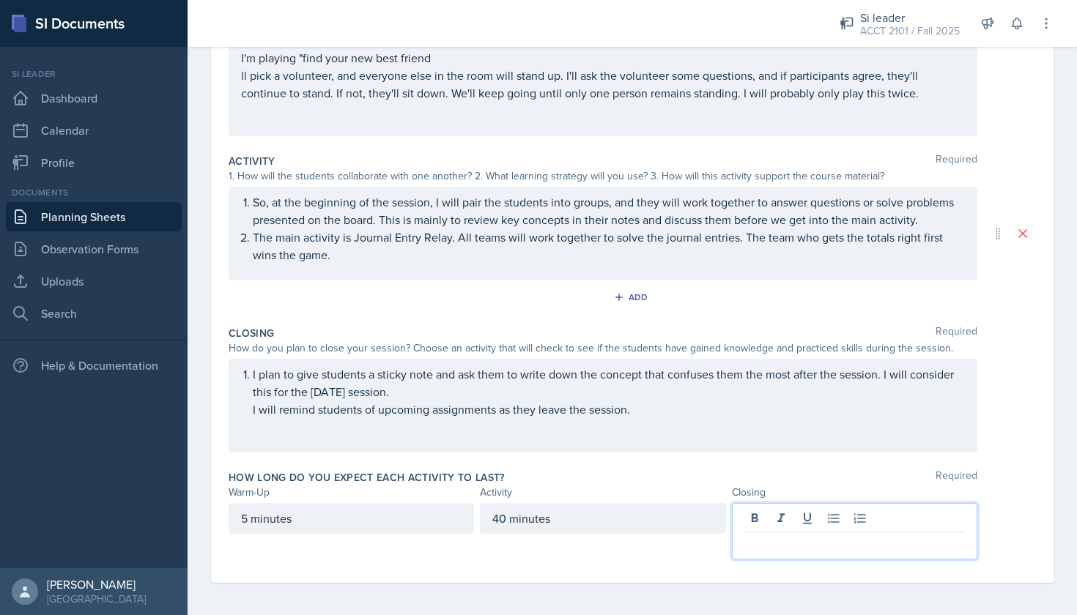
scroll to position [190, 0]
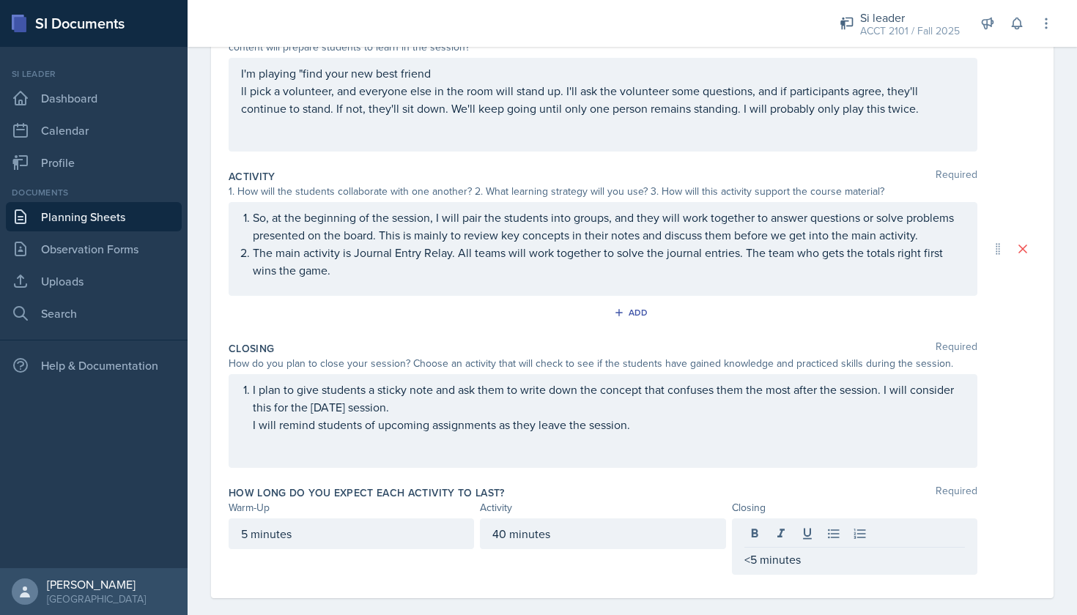
click at [998, 388] on div "I plan to give students a sticky note and ask them to write down the concept th…" at bounding box center [632, 421] width 807 height 94
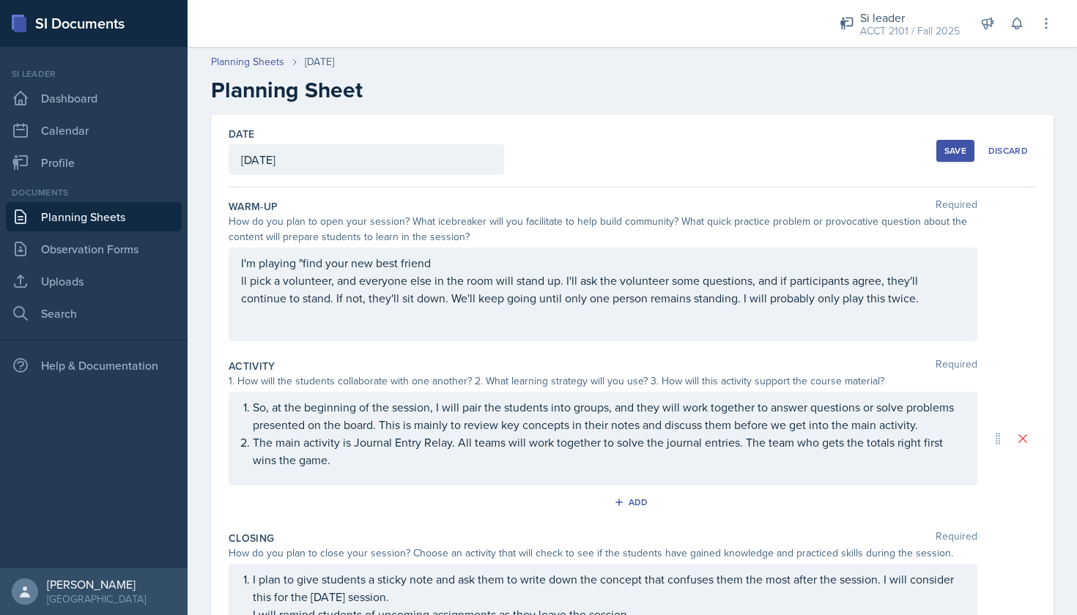
scroll to position [0, 0]
click at [949, 140] on button "Save" at bounding box center [955, 151] width 38 height 22
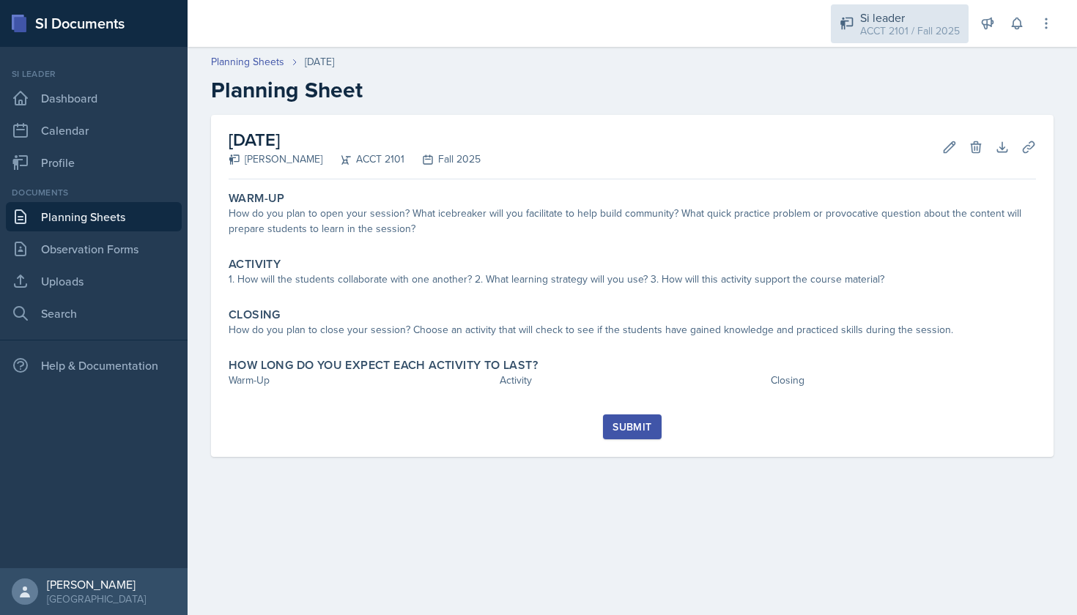
click at [934, 18] on div "Si leader" at bounding box center [910, 18] width 100 height 18
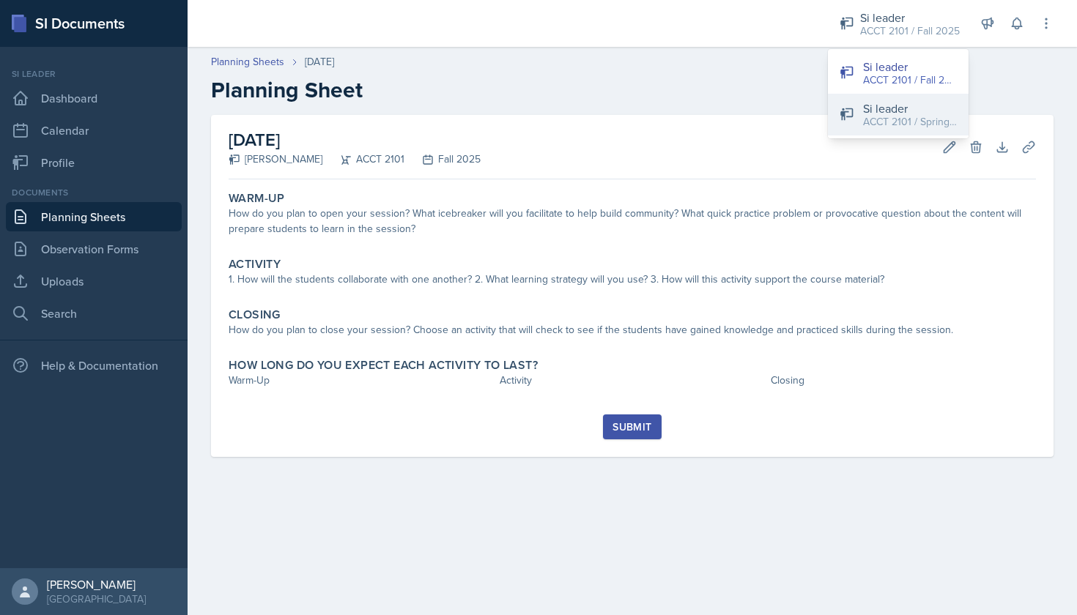
click at [894, 98] on button "Si leader ACCT 2101 / Spring 2025" at bounding box center [898, 115] width 141 height 42
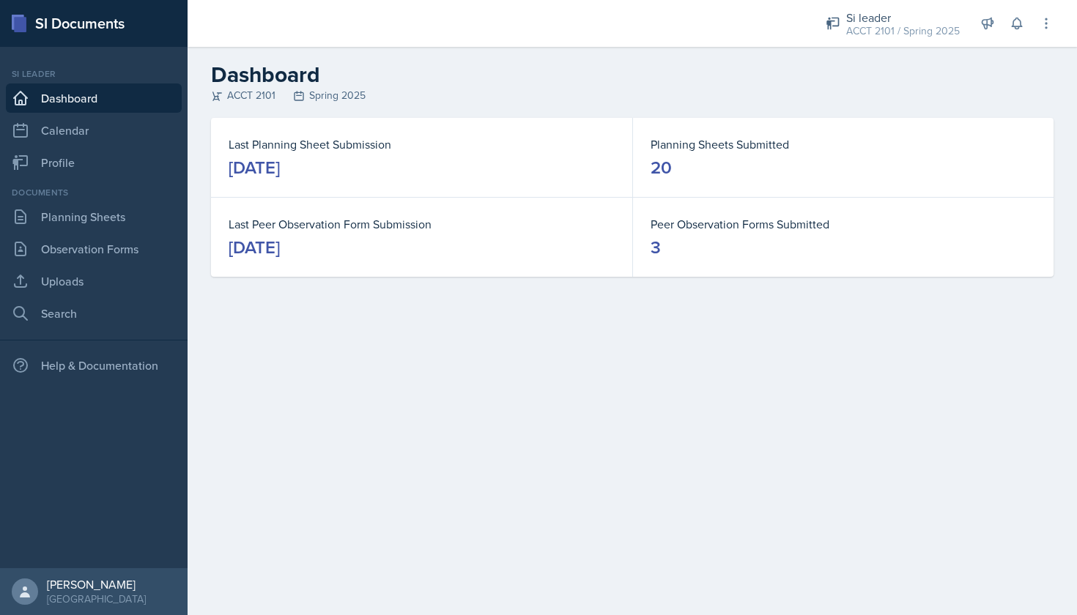
click at [548, 139] on dt "Last Planning Sheet Submission" at bounding box center [422, 145] width 386 height 18
click at [74, 210] on link "Planning Sheets" at bounding box center [94, 216] width 176 height 29
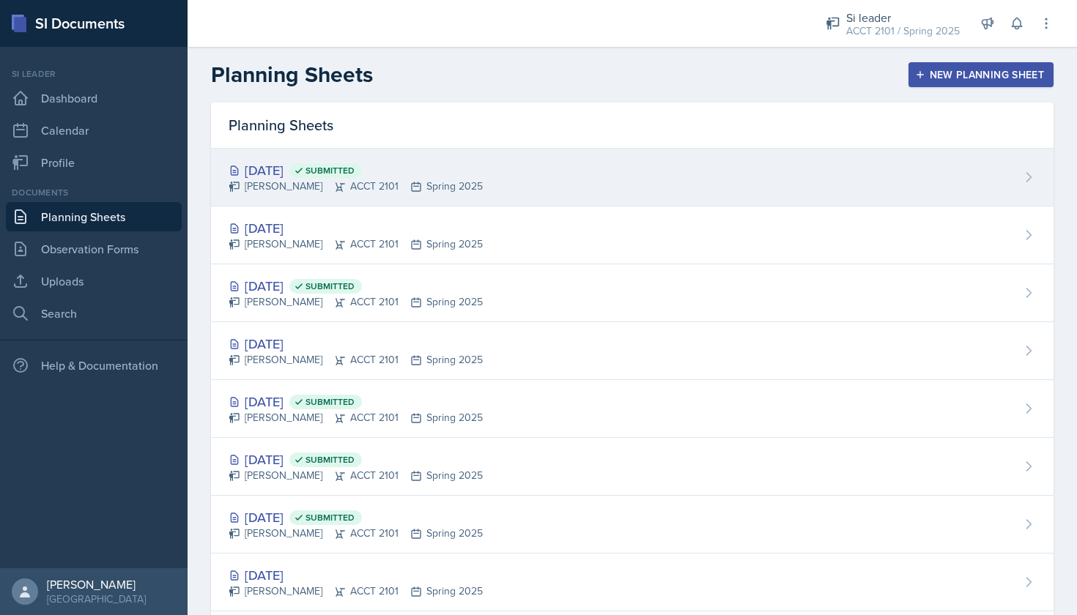
click at [537, 185] on div "[DATE] Submitted [PERSON_NAME] ACCT 2101 Spring 2025" at bounding box center [632, 178] width 842 height 58
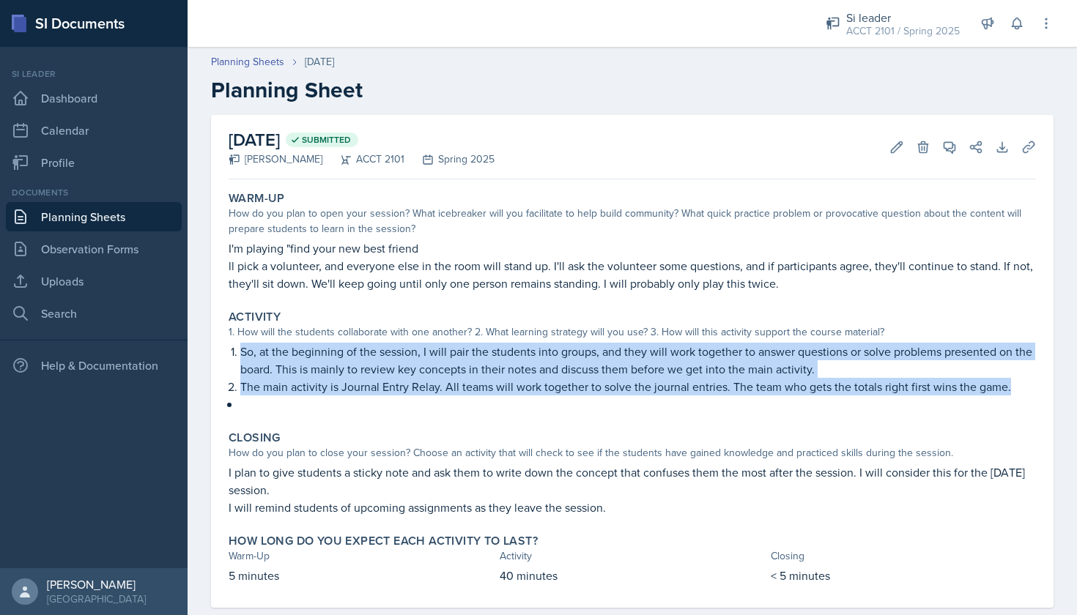
drag, startPoint x: 1018, startPoint y: 386, endPoint x: 218, endPoint y: 352, distance: 801.3
click at [218, 352] on div "[DATE] Submitted [PERSON_NAME] ACCT 2101 Spring 2025 Edit Delete View Comments …" at bounding box center [632, 361] width 842 height 493
copy ol "So, at the beginning of the session, I will pair the students into groups, and …"
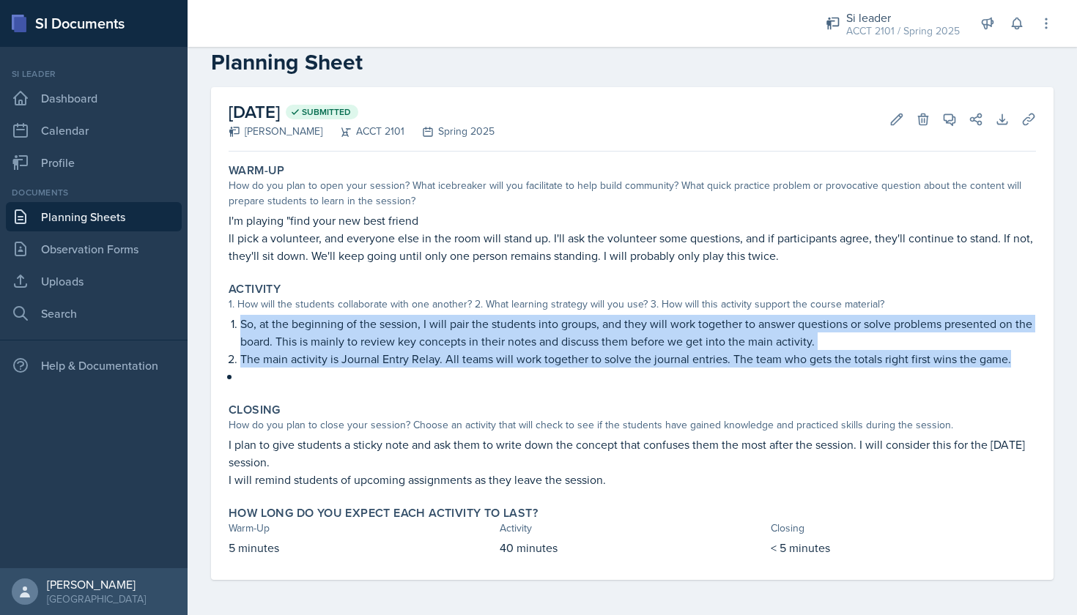
scroll to position [42, 0]
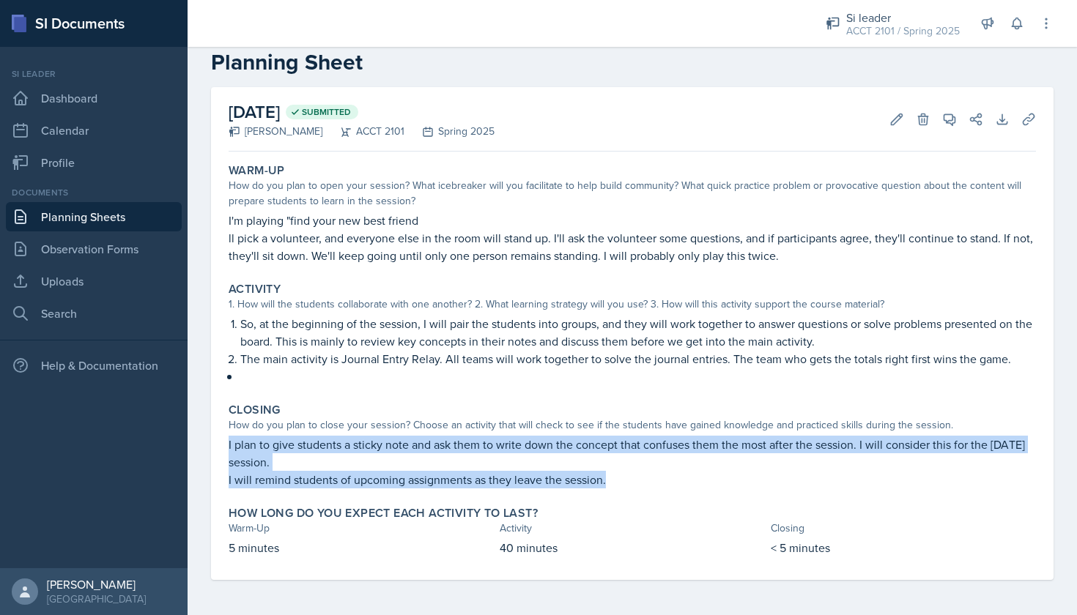
drag, startPoint x: 607, startPoint y: 482, endPoint x: 224, endPoint y: 447, distance: 384.0
click at [224, 447] on div "Closing How do you plan to close your session? Choose an activity that will che…" at bounding box center [632, 445] width 819 height 97
copy div "I plan to give students a sticky note and ask them to write down the concept th…"
